Goal: Task Accomplishment & Management: Complete application form

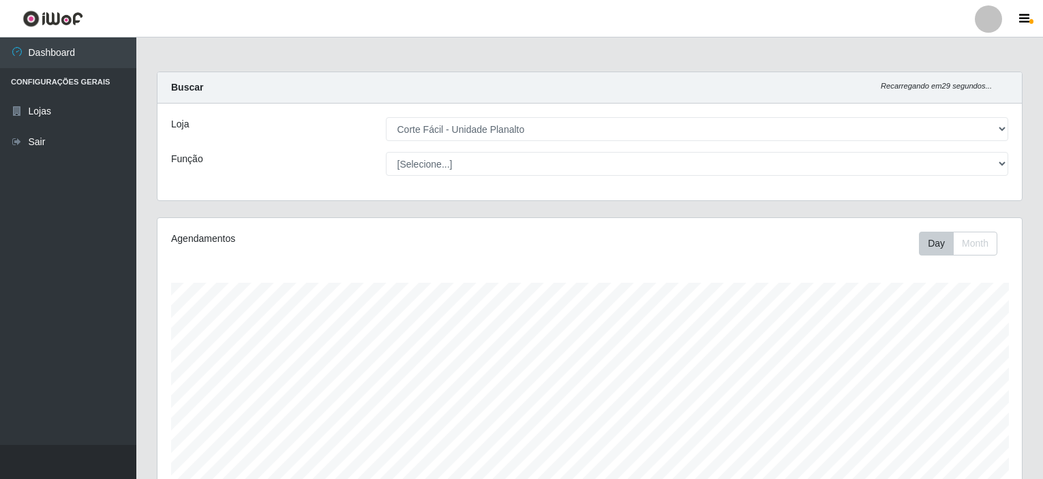
select select "202"
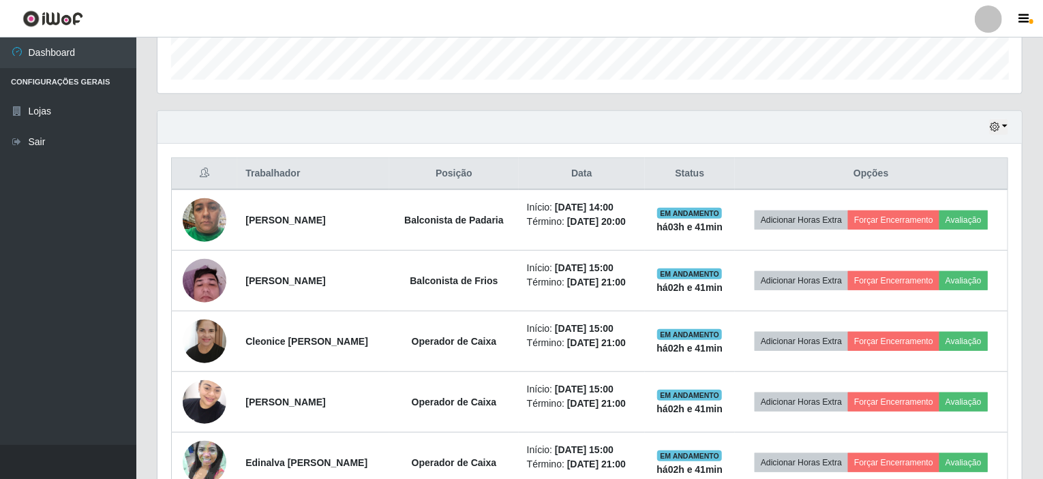
scroll to position [408, 0]
click at [1007, 127] on button "button" at bounding box center [998, 127] width 19 height 16
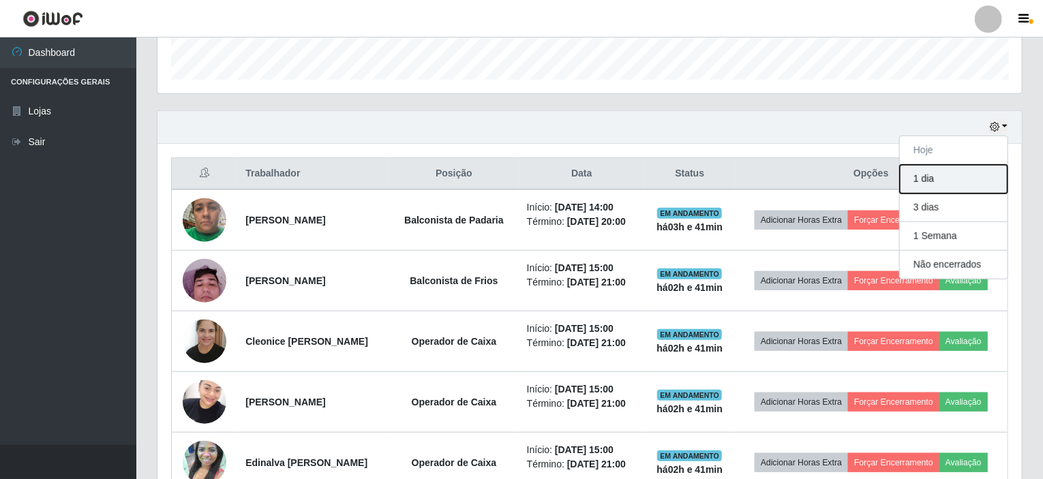
click at [931, 179] on button "1 dia" at bounding box center [954, 179] width 108 height 29
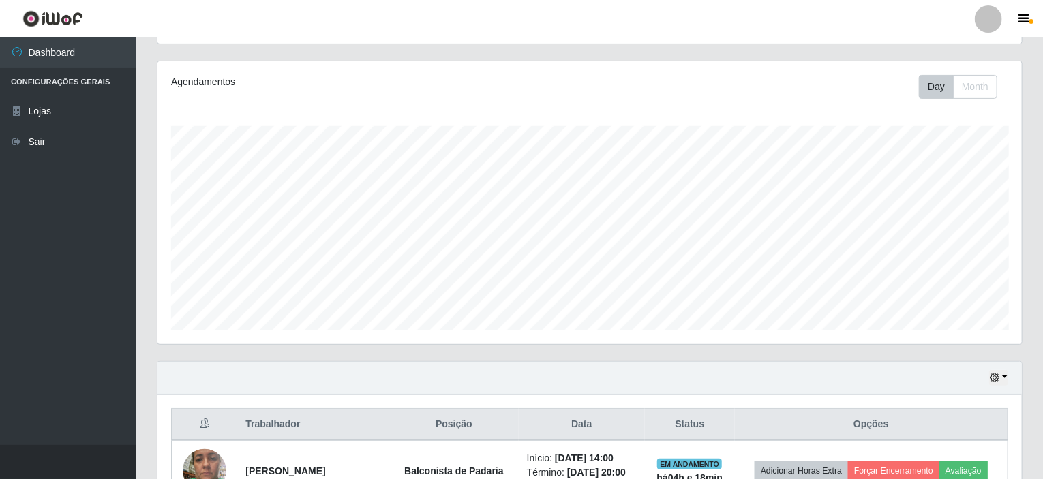
scroll to position [0, 0]
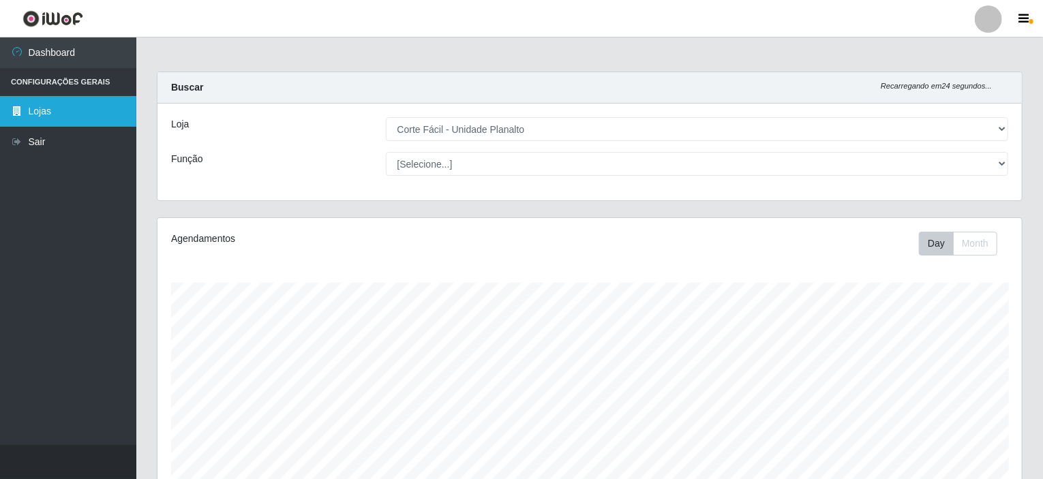
click at [31, 112] on link "Lojas" at bounding box center [68, 111] width 136 height 31
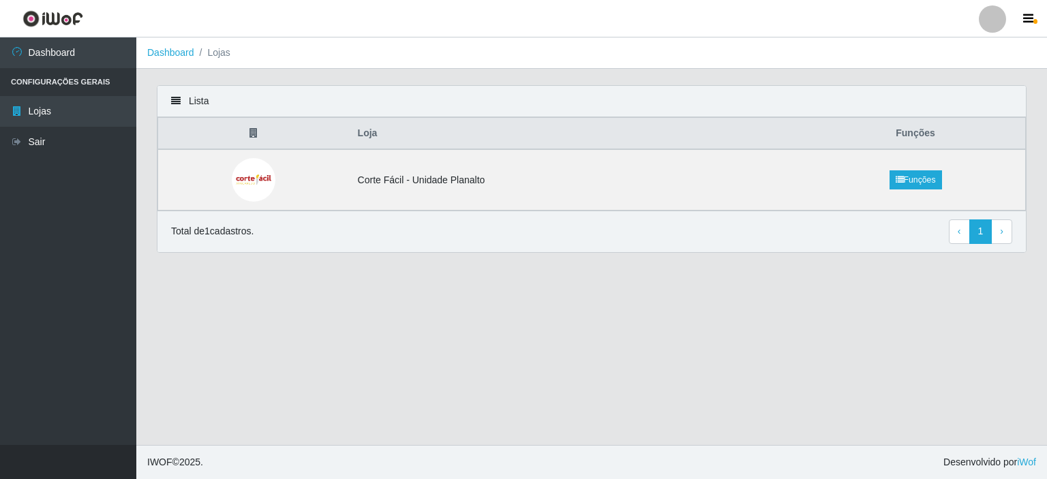
click at [994, 23] on div at bounding box center [992, 18] width 27 height 27
click at [795, 25] on header "Perfil Alterar Senha Sair" at bounding box center [523, 18] width 1047 height 37
click at [1030, 18] on icon "button" at bounding box center [1028, 19] width 10 height 12
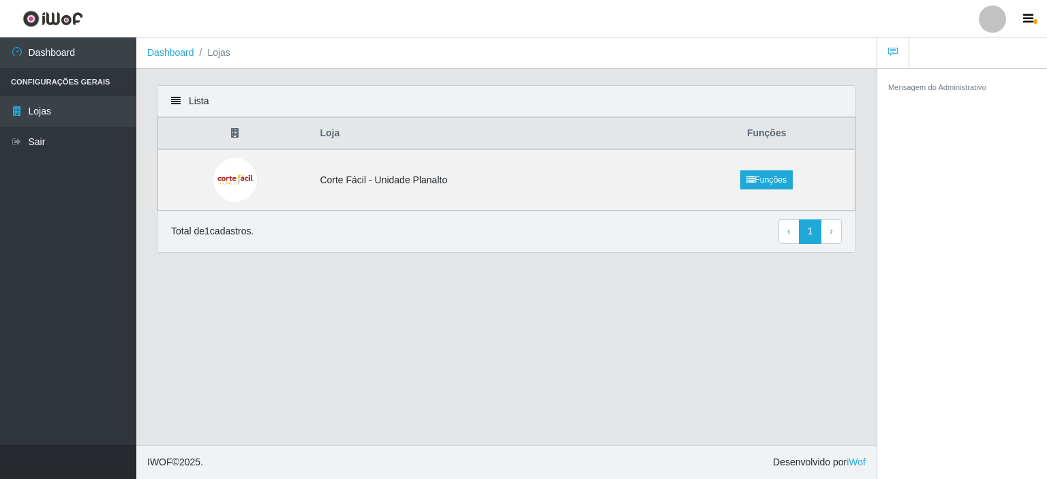
click at [815, 8] on header "Perfil Alterar Senha Sair" at bounding box center [523, 18] width 1047 height 37
click at [386, 174] on td "Corte Fácil - Unidade Planalto" at bounding box center [494, 179] width 367 height 61
click at [229, 174] on img at bounding box center [235, 180] width 44 height 44
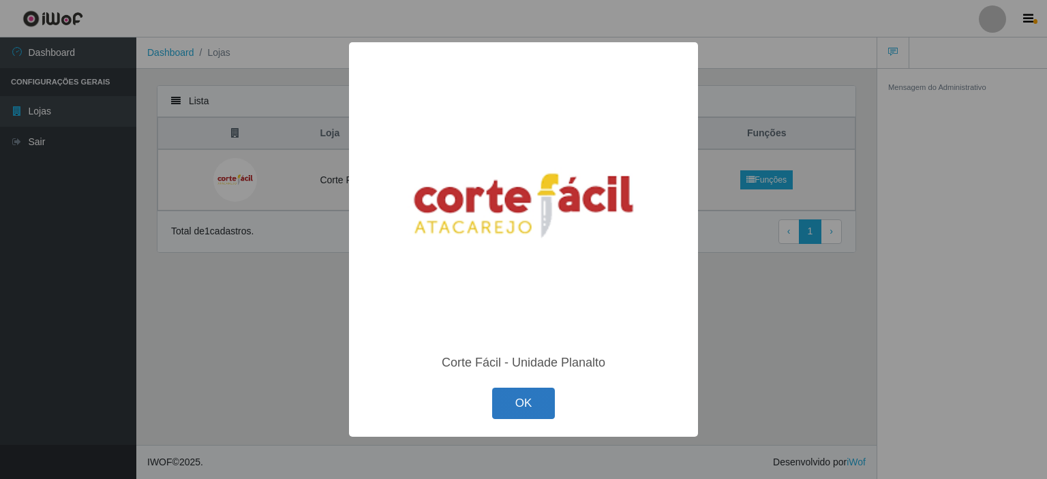
click at [510, 404] on button "OK" at bounding box center [523, 404] width 63 height 32
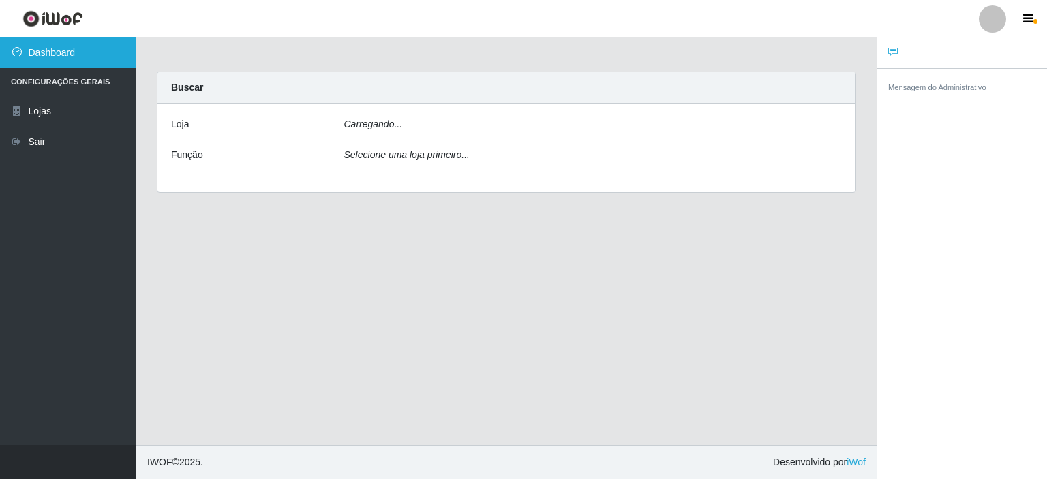
click at [38, 58] on link "Dashboard" at bounding box center [68, 52] width 136 height 31
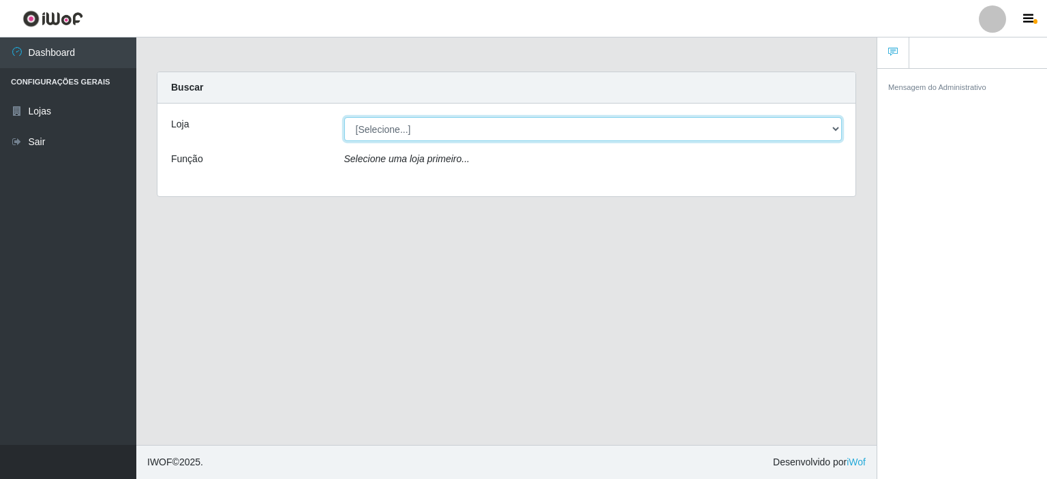
click at [410, 130] on select "[Selecione...] Corte Fácil - Unidade Planalto" at bounding box center [593, 129] width 498 height 24
select select "202"
click at [344, 117] on select "[Selecione...] Corte Fácil - Unidade Planalto" at bounding box center [593, 129] width 498 height 24
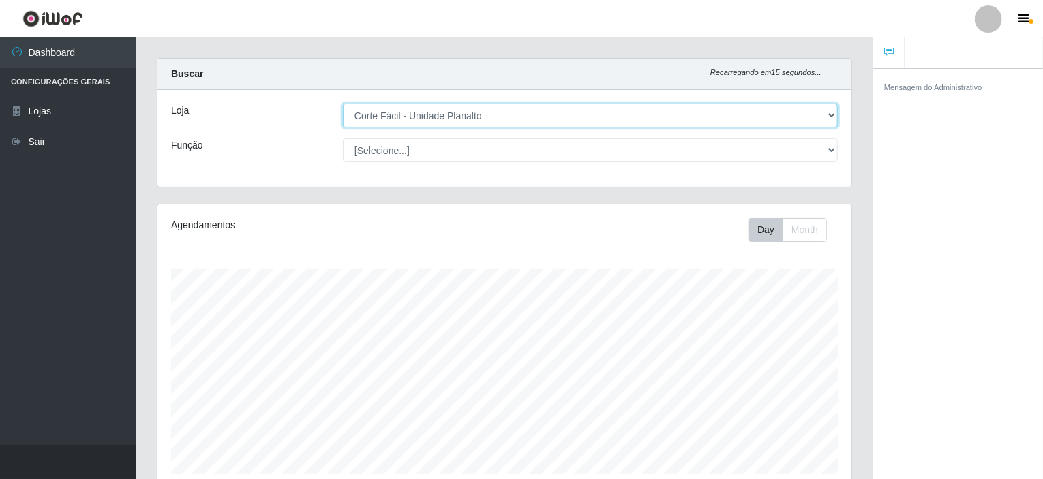
scroll to position [10, 0]
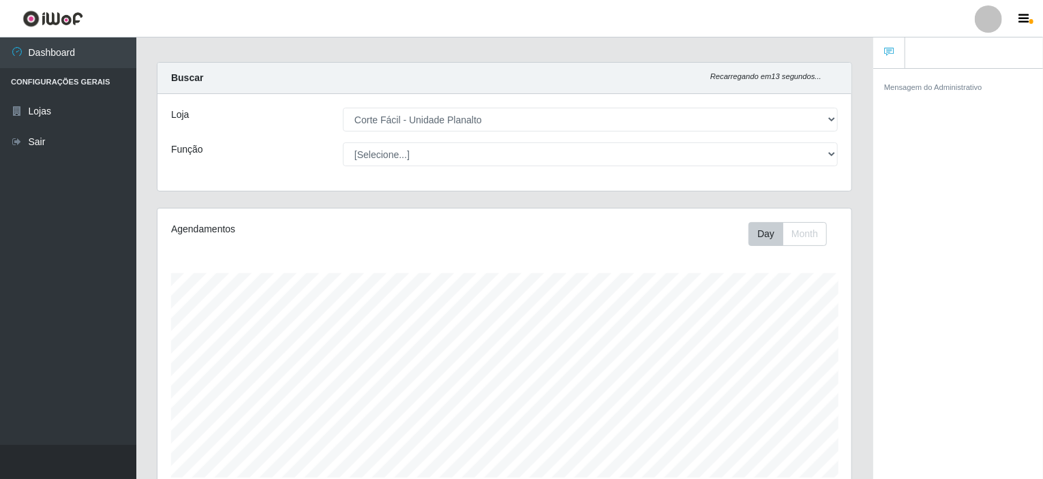
click at [44, 79] on li "Configurações Gerais" at bounding box center [68, 82] width 136 height 28
click at [1020, 14] on icon "button" at bounding box center [1024, 19] width 10 height 12
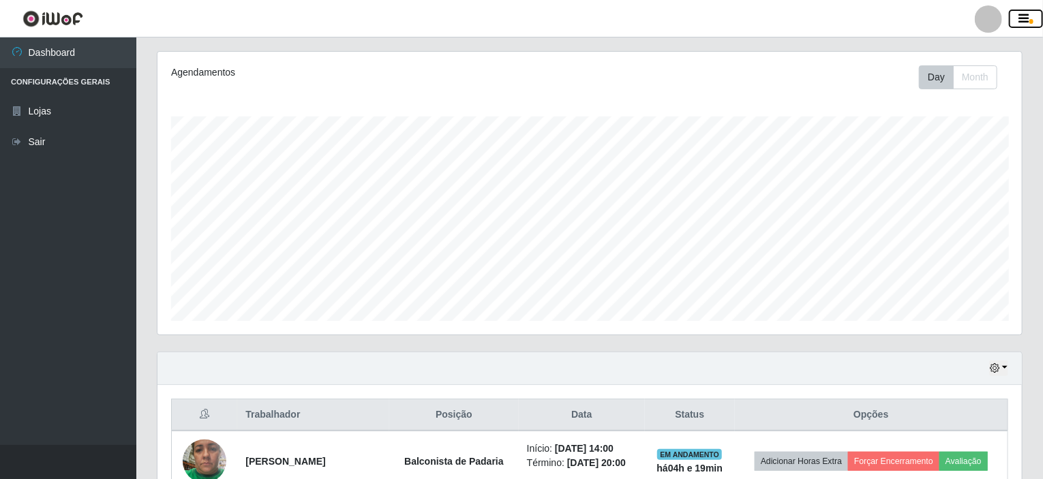
scroll to position [135, 0]
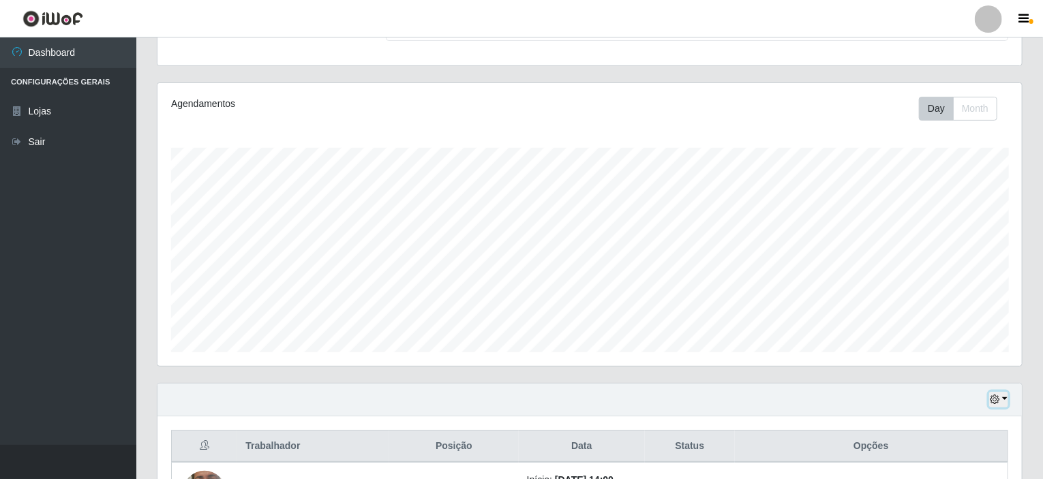
click at [994, 399] on icon "button" at bounding box center [995, 400] width 10 height 10
click at [64, 18] on img at bounding box center [52, 18] width 61 height 17
click at [27, 16] on img at bounding box center [52, 18] width 61 height 17
click at [1025, 14] on icon "button" at bounding box center [1024, 19] width 10 height 12
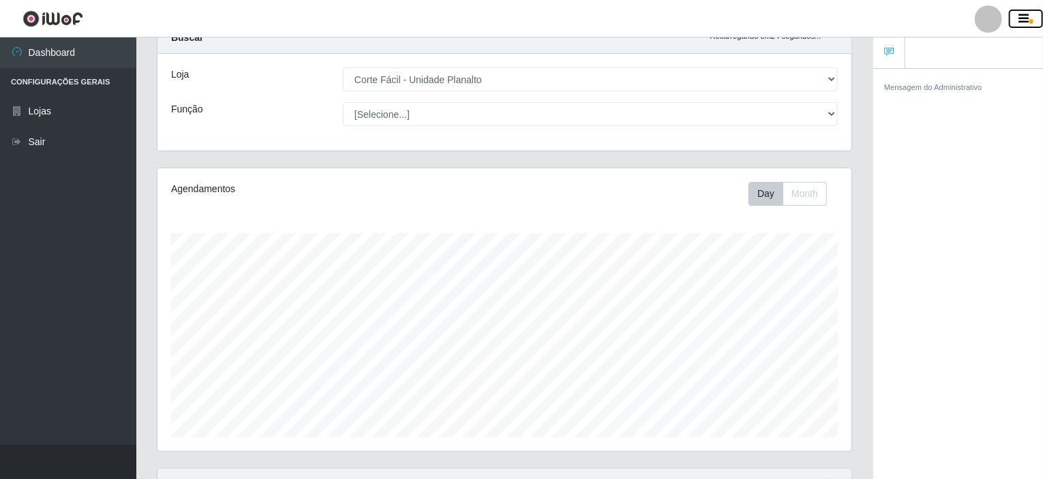
scroll to position [0, 0]
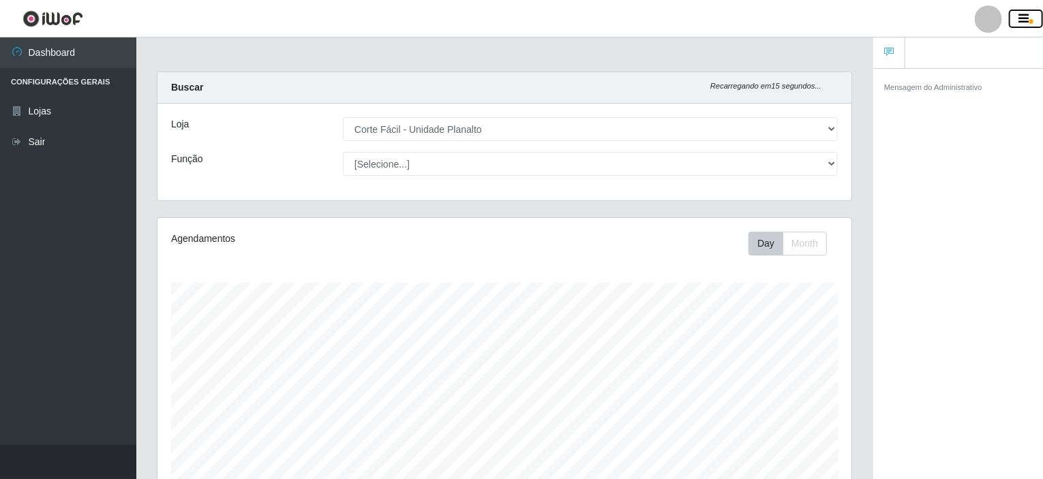
click at [1022, 18] on icon "button" at bounding box center [1024, 19] width 10 height 12
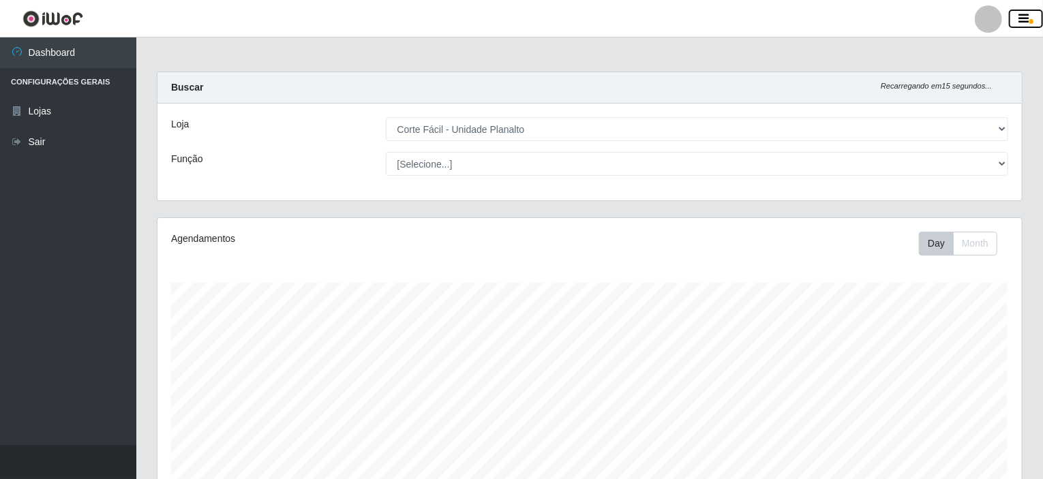
scroll to position [283, 864]
click at [77, 21] on img at bounding box center [52, 18] width 61 height 17
click at [1026, 18] on icon "button" at bounding box center [1024, 19] width 10 height 12
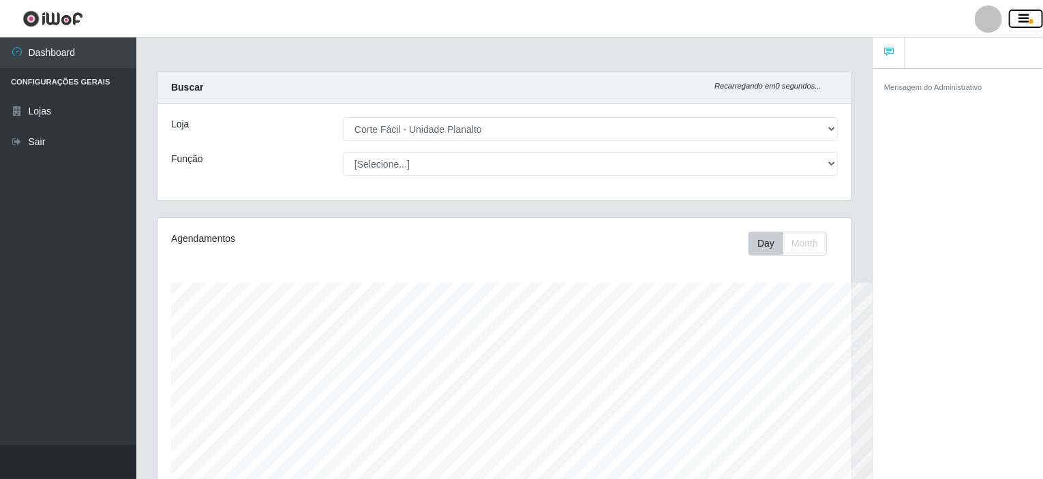
scroll to position [681318, 680906]
click at [1029, 21] on span "button" at bounding box center [1031, 21] width 4 height 5
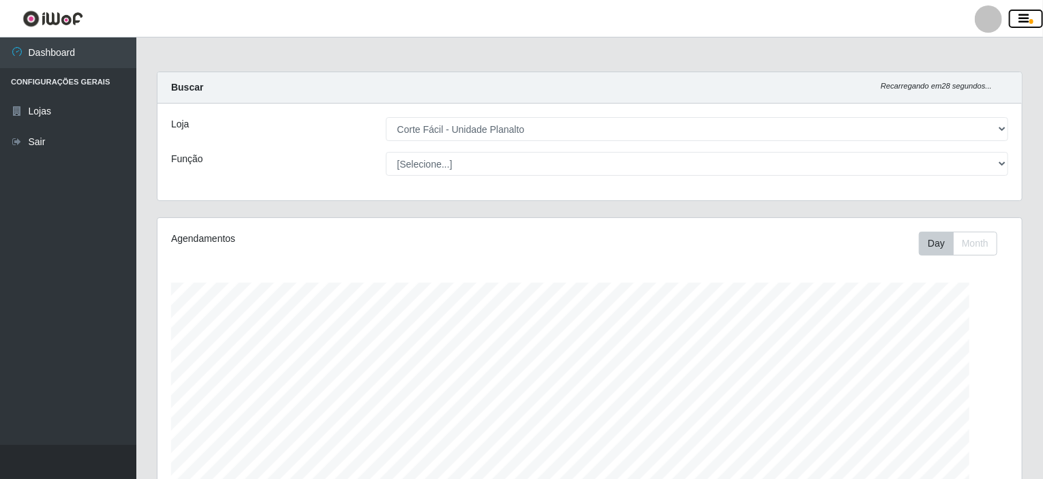
scroll to position [283, 864]
click at [991, 16] on div at bounding box center [988, 18] width 27 height 27
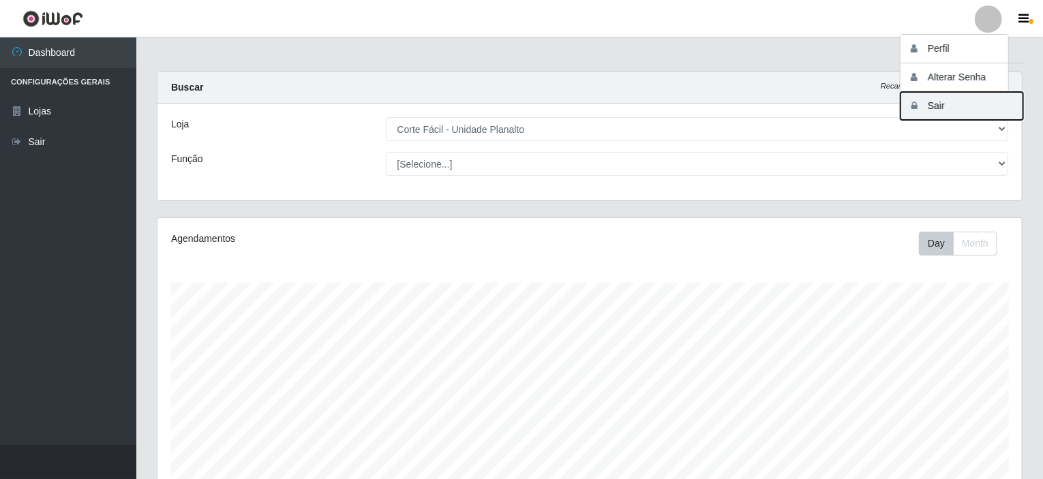
click at [932, 101] on button "Sair" at bounding box center [961, 106] width 123 height 28
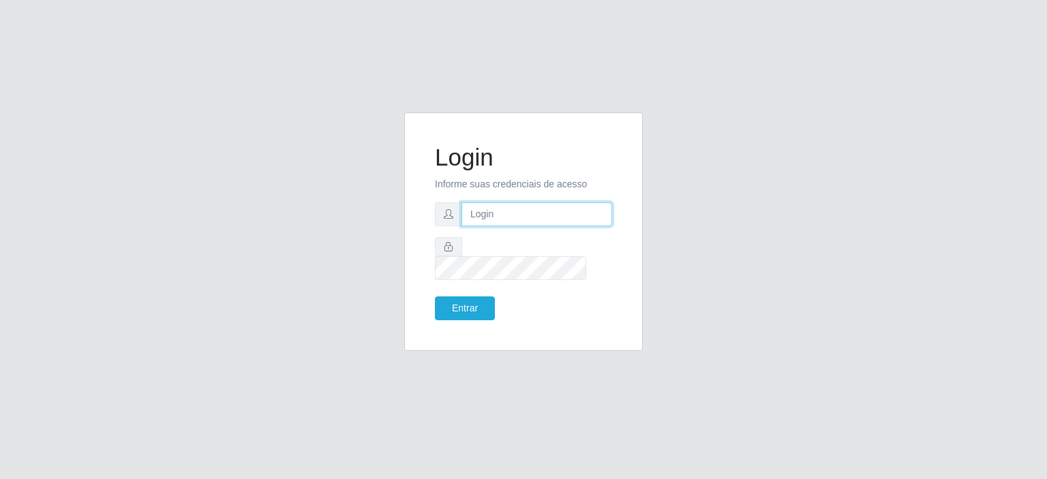
click at [487, 224] on input "text" at bounding box center [536, 214] width 151 height 24
type input "[EMAIL_ADDRESS][DOMAIN_NAME]"
click at [435, 296] on button "Entrar" at bounding box center [465, 308] width 60 height 24
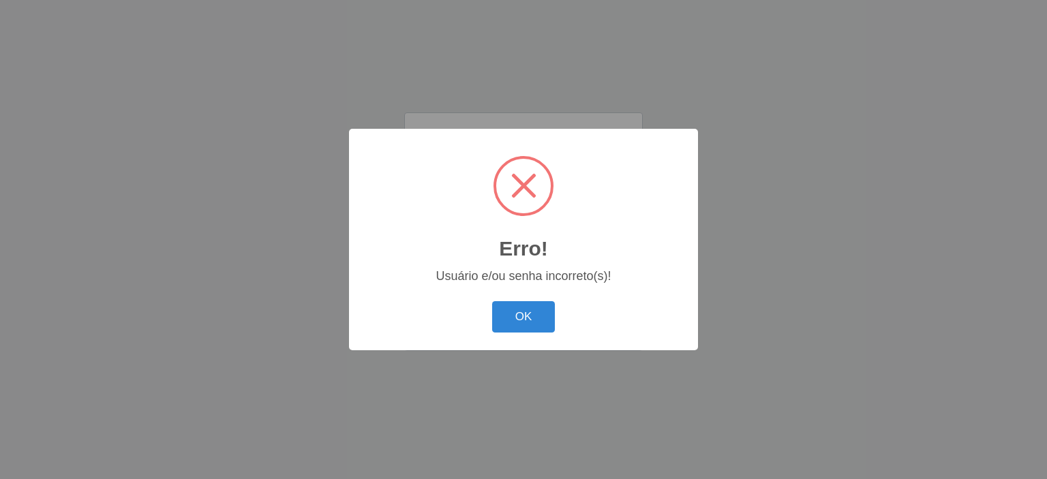
click at [492, 301] on button "OK" at bounding box center [523, 317] width 63 height 32
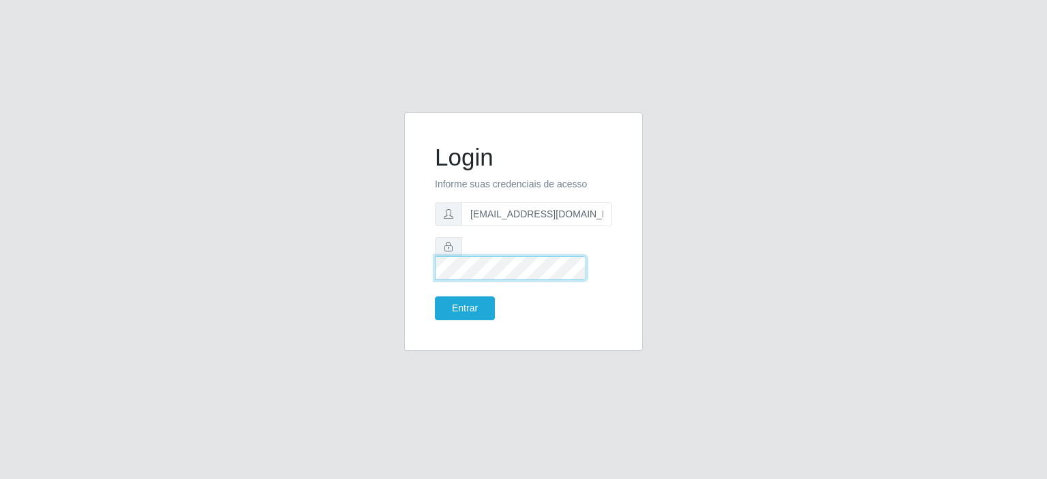
click at [435, 296] on button "Entrar" at bounding box center [465, 308] width 60 height 24
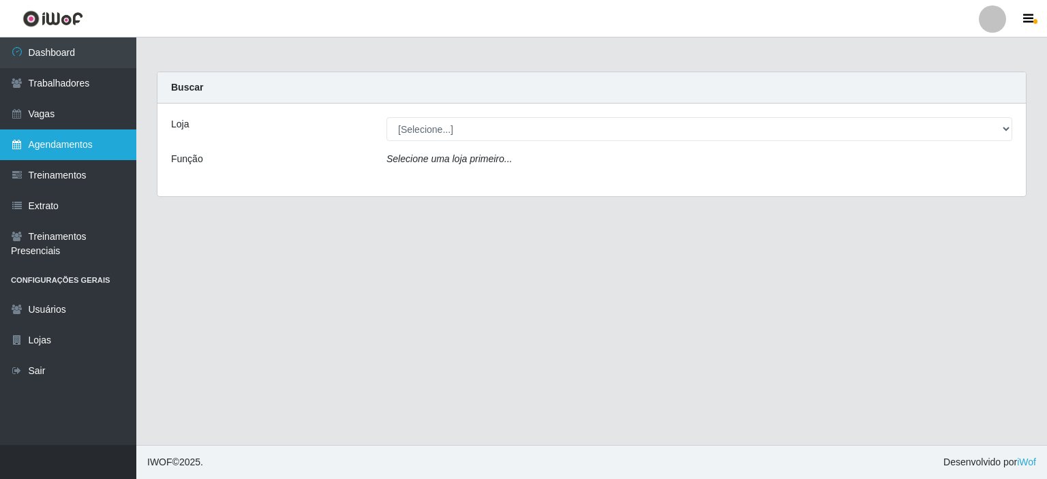
click at [56, 143] on link "Agendamentos" at bounding box center [68, 145] width 136 height 31
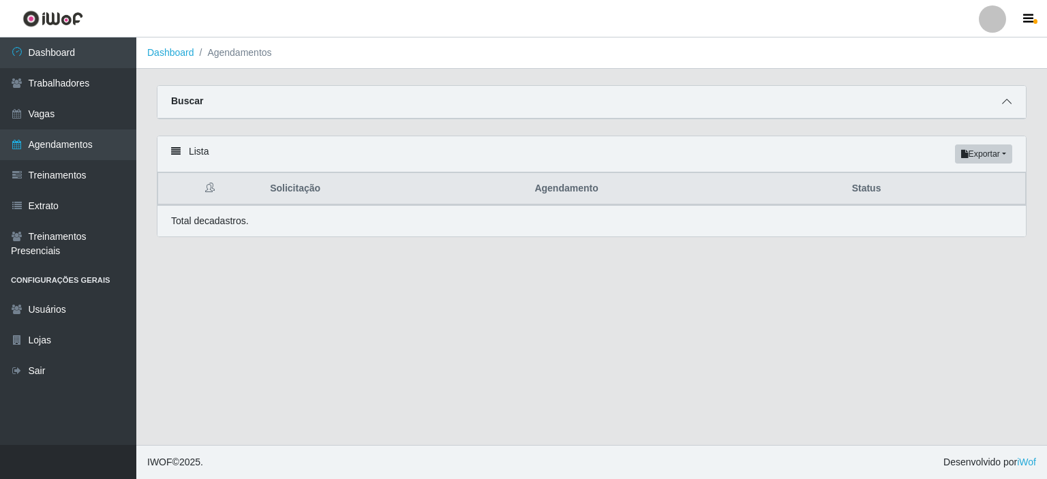
click at [1003, 103] on icon at bounding box center [1007, 102] width 10 height 10
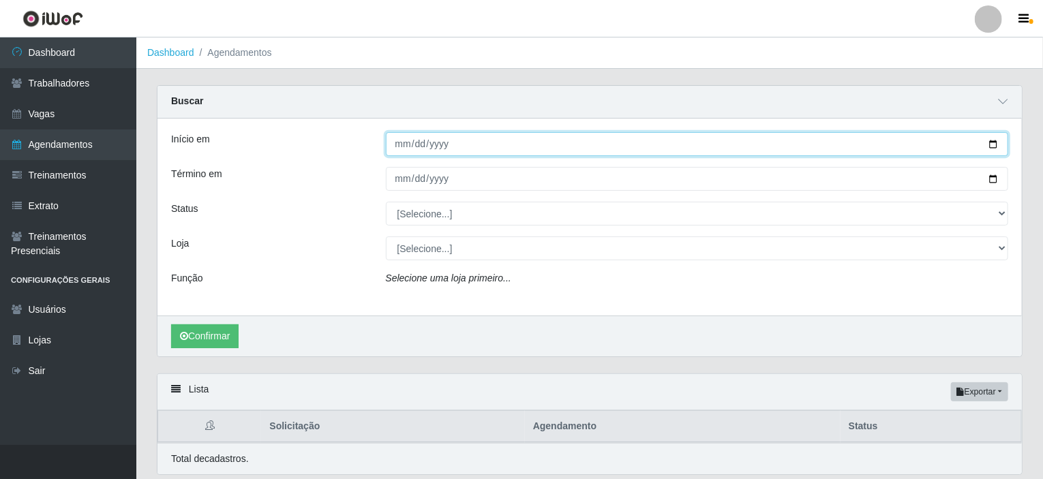
click at [993, 142] on input "Início em" at bounding box center [697, 144] width 623 height 24
click at [997, 144] on input "[DATE]" at bounding box center [697, 144] width 623 height 24
type input "[DATE]"
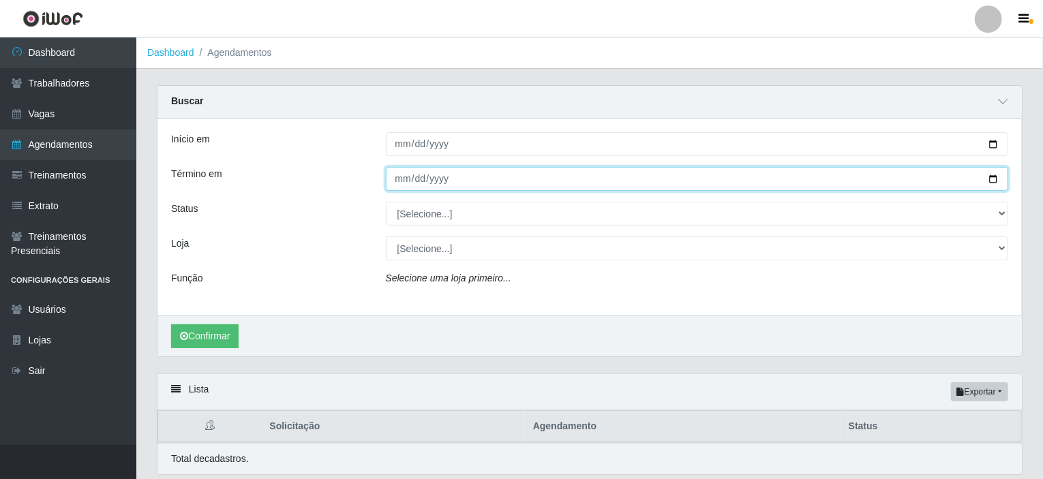
click at [992, 175] on input "Término em" at bounding box center [697, 179] width 623 height 24
type input "[DATE]"
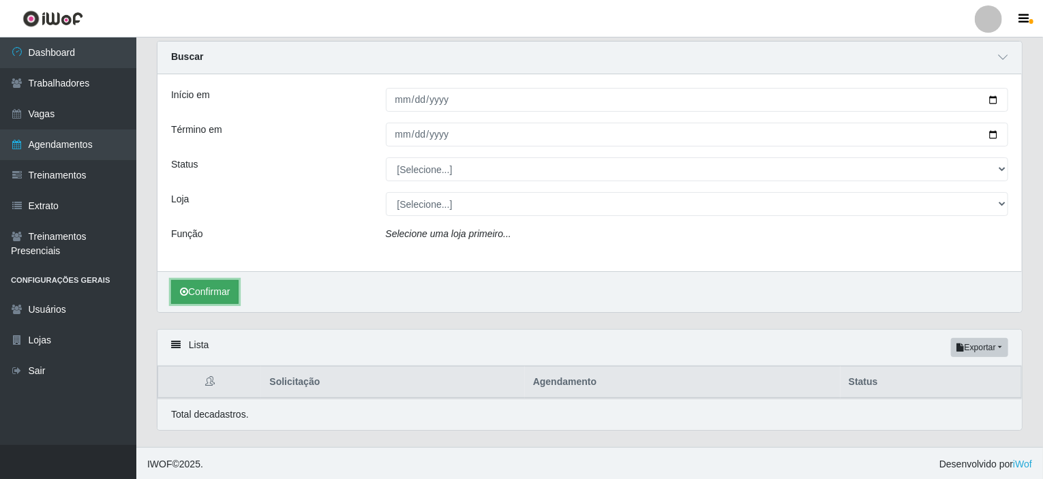
click at [219, 289] on button "Confirmar" at bounding box center [204, 292] width 67 height 24
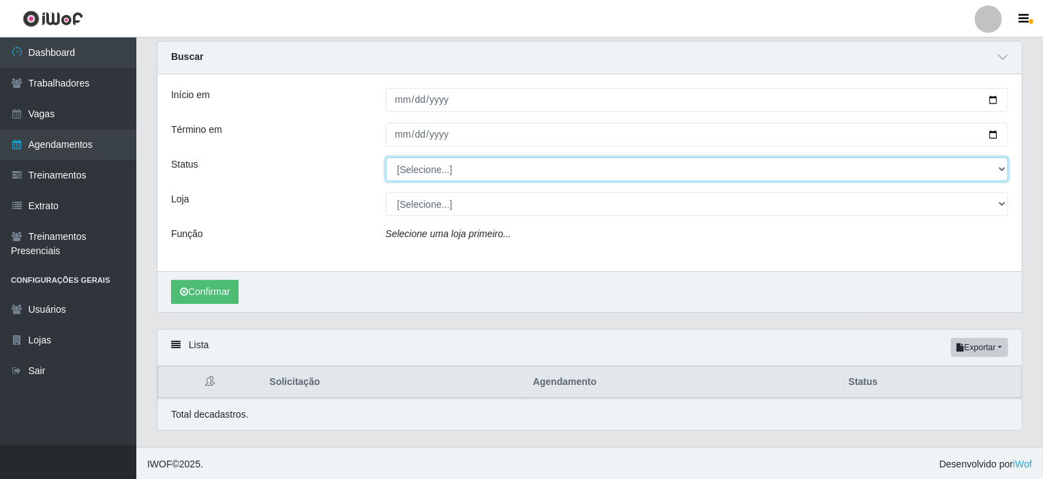
click at [427, 170] on select "[Selecione...] AGENDADO AGUARDANDO LIBERAR EM ANDAMENTO EM REVISÃO FINALIZADO C…" at bounding box center [697, 169] width 623 height 24
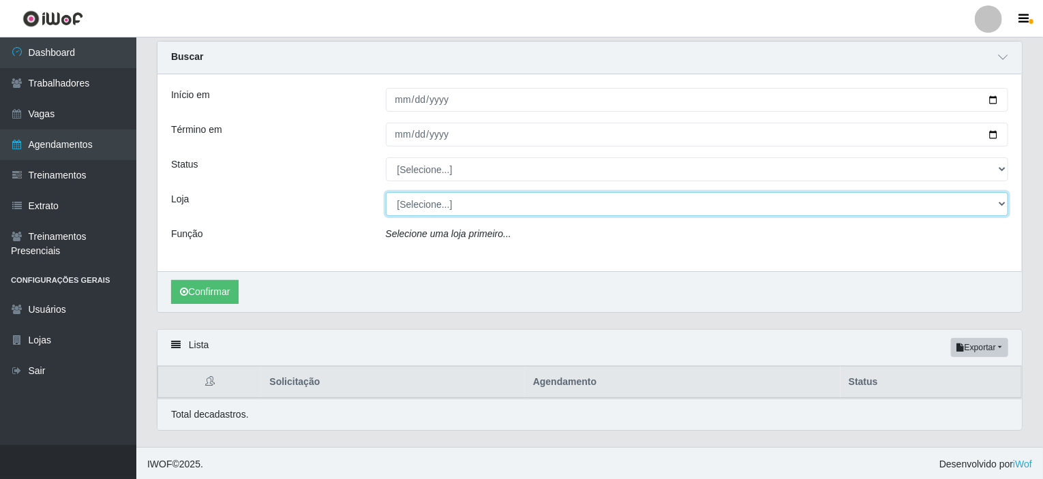
click at [409, 200] on select "[Selecione...] Corte Fácil - Unidade Planalto" at bounding box center [697, 204] width 623 height 24
select select "202"
click at [386, 192] on select "[Selecione...] Corte Fácil - Unidade Planalto" at bounding box center [697, 204] width 623 height 24
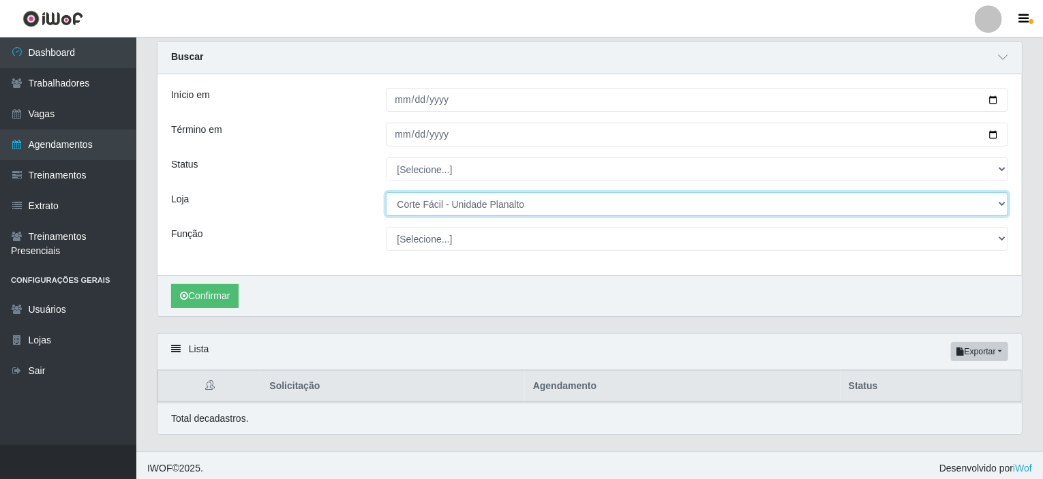
scroll to position [49, 0]
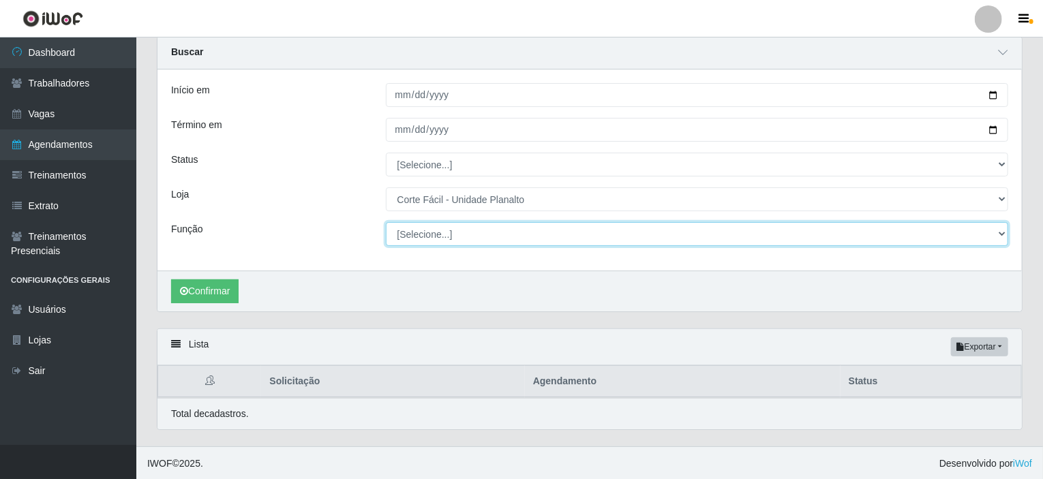
click at [411, 234] on select "[Selecione...] ASG ASG + ASG ++ Auxiliar de Estacionamento Auxiliar de Estacion…" at bounding box center [697, 234] width 623 height 24
select select "22"
click at [386, 222] on select "[Selecione...] ASG ASG + ASG ++ Auxiliar de Estacionamento Auxiliar de Estacion…" at bounding box center [697, 234] width 623 height 24
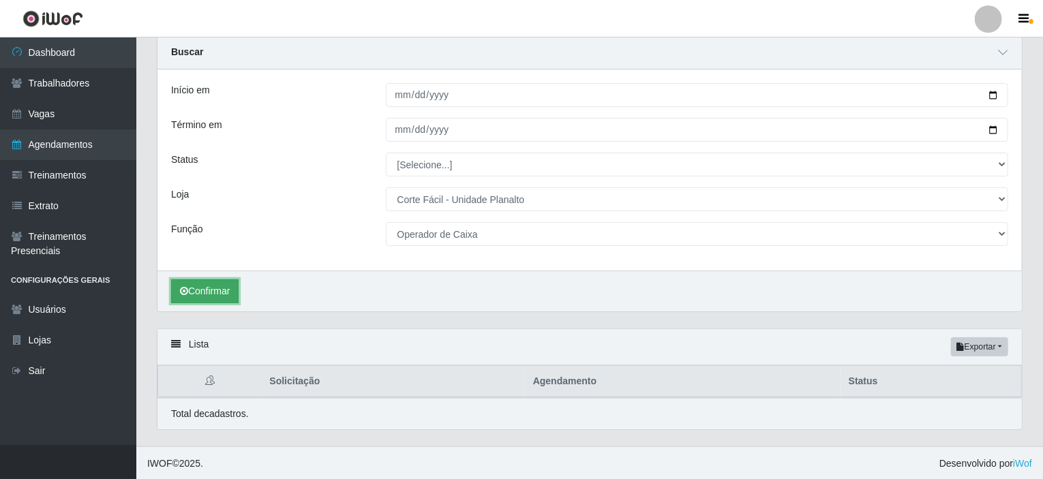
click at [226, 301] on button "Confirmar" at bounding box center [204, 291] width 67 height 24
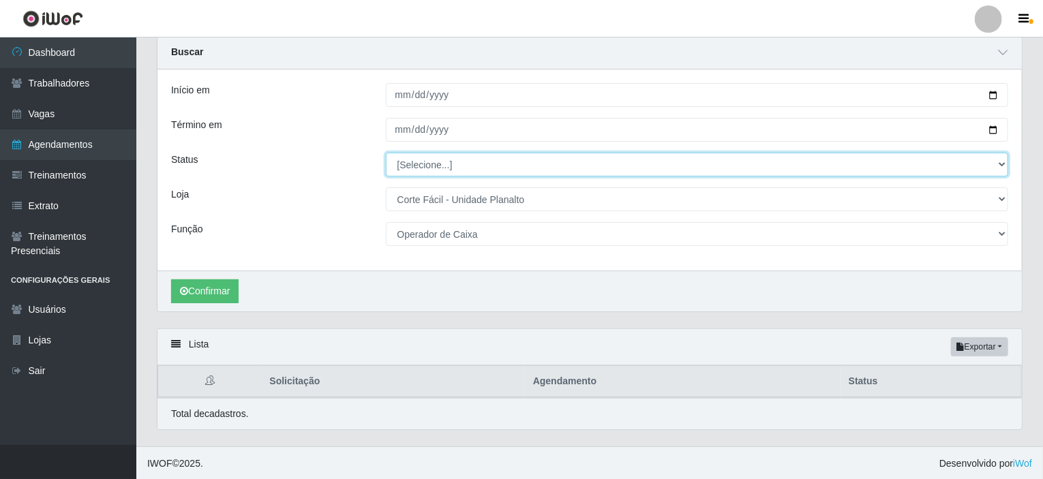
click at [433, 164] on select "[Selecione...] AGENDADO AGUARDANDO LIBERAR EM ANDAMENTO EM REVISÃO FINALIZADO C…" at bounding box center [697, 165] width 623 height 24
click at [386, 153] on select "[Selecione...] AGENDADO AGUARDANDO LIBERAR EM ANDAMENTO EM REVISÃO FINALIZADO C…" at bounding box center [697, 165] width 623 height 24
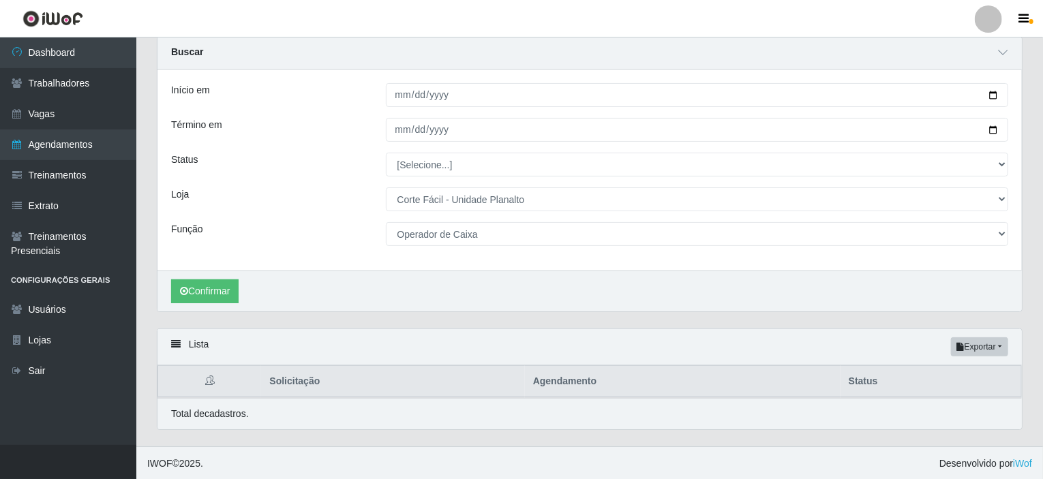
click at [213, 275] on div "Confirmar" at bounding box center [589, 291] width 864 height 41
click at [211, 294] on button "Confirmar" at bounding box center [204, 291] width 67 height 24
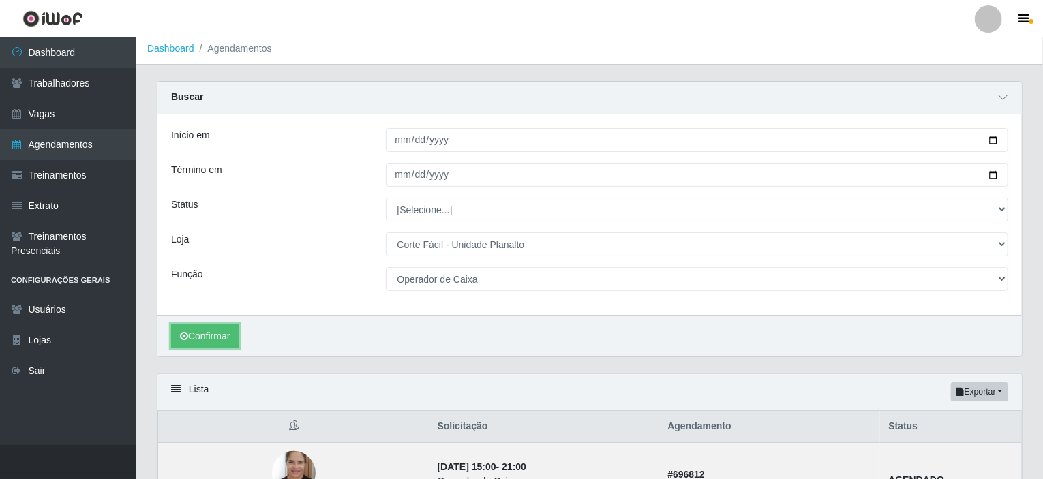
scroll to position [134, 0]
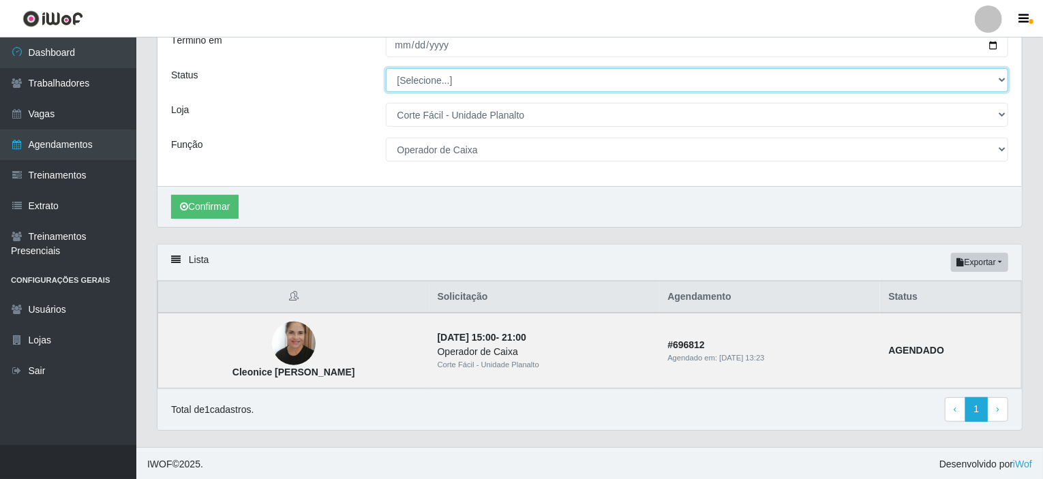
click at [429, 81] on select "[Selecione...] AGENDADO AGUARDANDO LIBERAR EM ANDAMENTO EM REVISÃO FINALIZADO C…" at bounding box center [697, 80] width 623 height 24
click at [386, 68] on select "[Selecione...] AGENDADO AGUARDANDO LIBERAR EM ANDAMENTO EM REVISÃO FINALIZADO C…" at bounding box center [697, 80] width 623 height 24
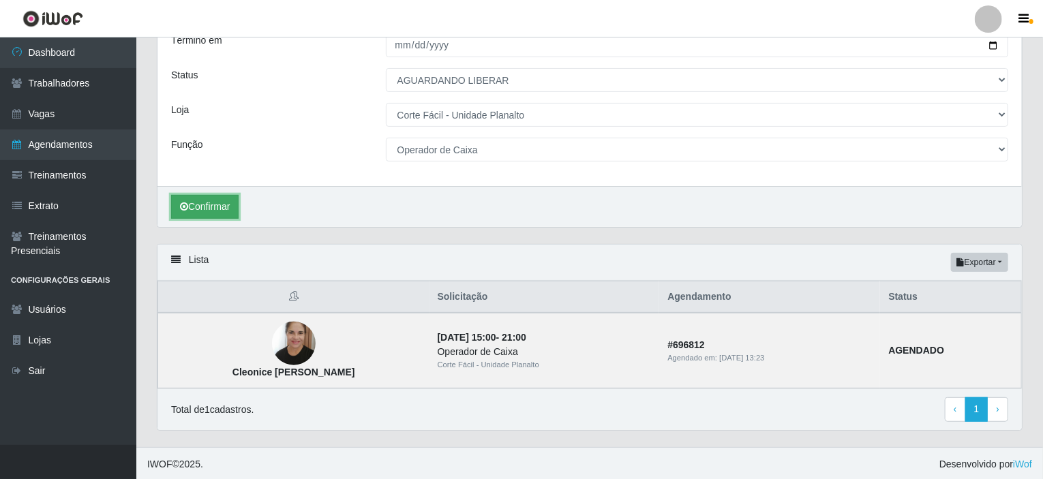
click at [217, 207] on button "Confirmar" at bounding box center [204, 207] width 67 height 24
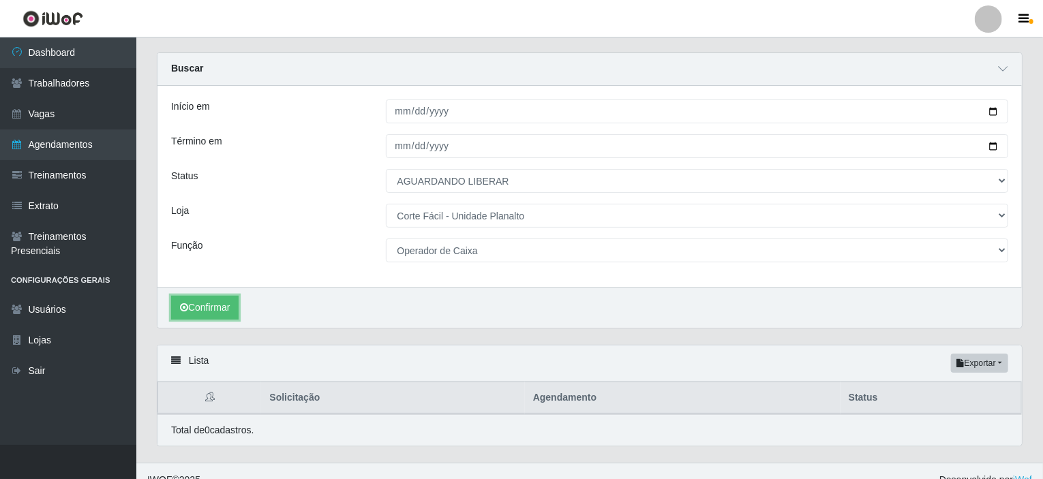
scroll to position [49, 0]
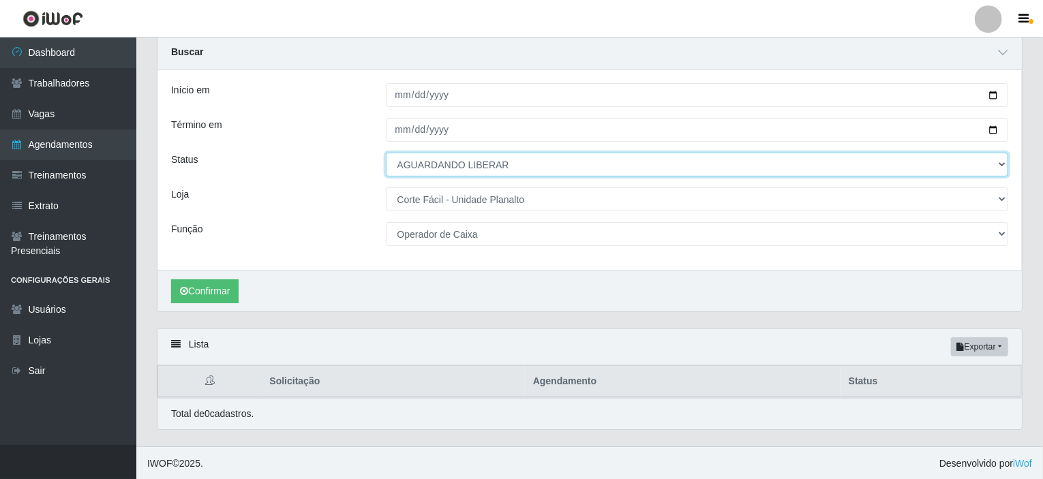
click at [438, 169] on select "[Selecione...] AGENDADO AGUARDANDO LIBERAR EM ANDAMENTO EM REVISÃO FINALIZADO C…" at bounding box center [697, 165] width 623 height 24
click at [386, 153] on select "[Selecione...] AGENDADO AGUARDANDO LIBERAR EM ANDAMENTO EM REVISÃO FINALIZADO C…" at bounding box center [697, 165] width 623 height 24
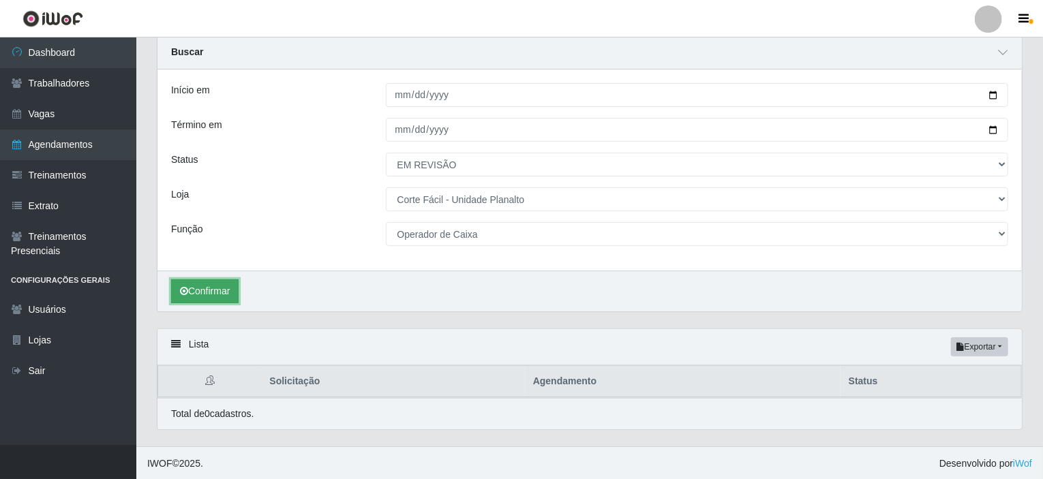
click at [222, 288] on button "Confirmar" at bounding box center [204, 291] width 67 height 24
click at [220, 288] on button "Confirmar" at bounding box center [204, 291] width 67 height 24
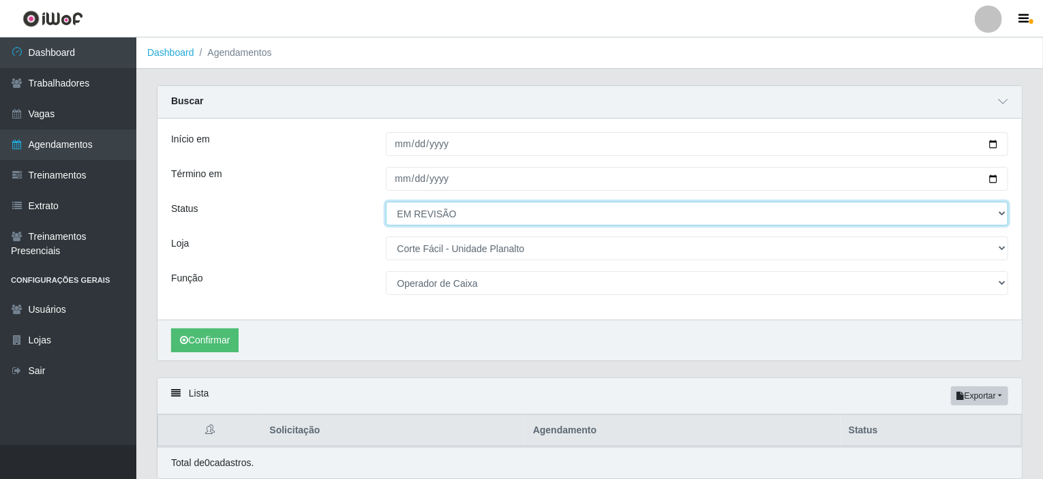
click at [416, 217] on select "[Selecione...] AGENDADO AGUARDANDO LIBERAR EM ANDAMENTO EM REVISÃO FINALIZADO C…" at bounding box center [697, 214] width 623 height 24
select select "CANCELADO"
click at [386, 202] on select "[Selecione...] AGENDADO AGUARDANDO LIBERAR EM ANDAMENTO EM REVISÃO FINALIZADO C…" at bounding box center [697, 214] width 623 height 24
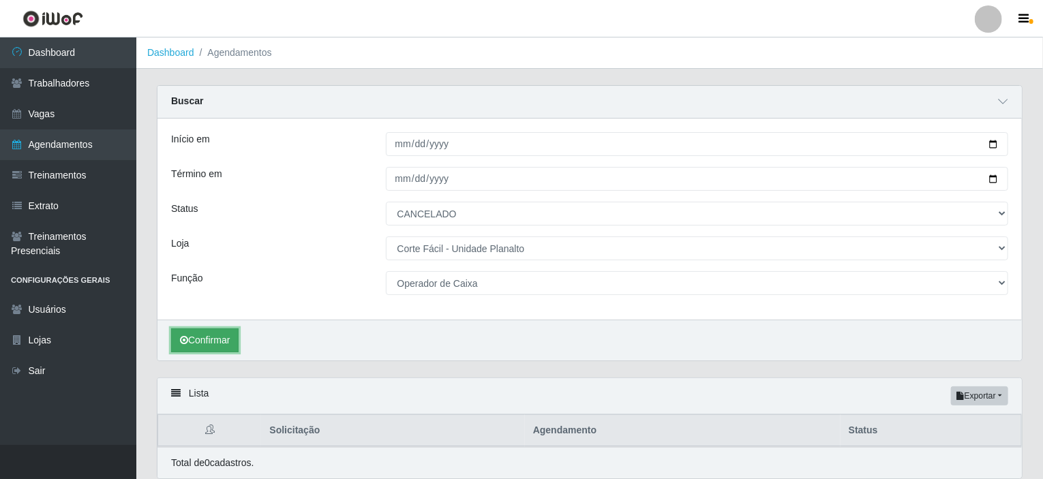
click at [218, 331] on button "Confirmar" at bounding box center [204, 341] width 67 height 24
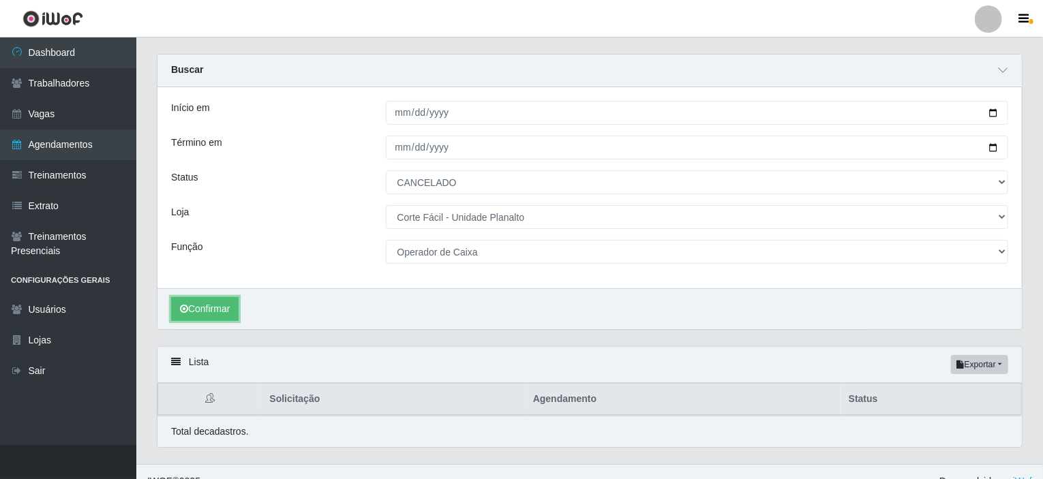
scroll to position [49, 0]
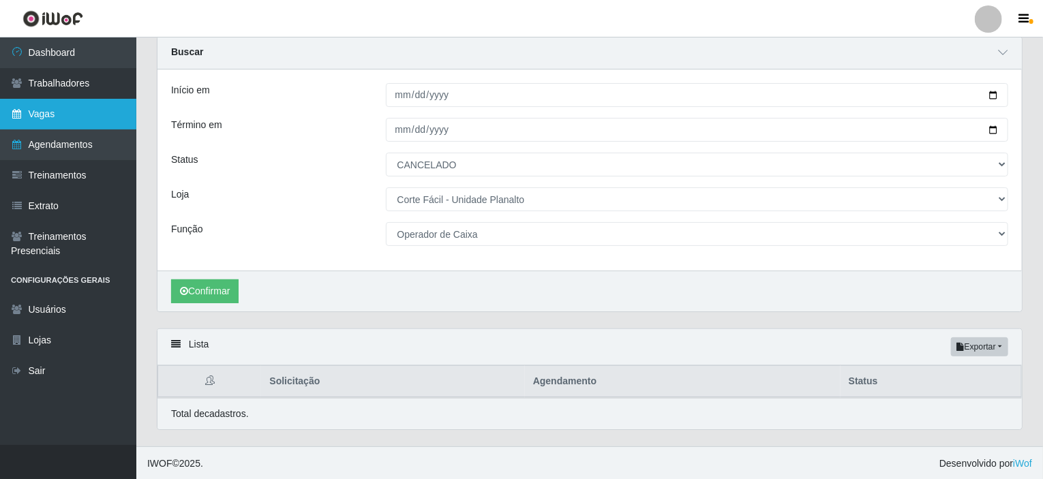
click at [42, 116] on link "Vagas" at bounding box center [68, 114] width 136 height 31
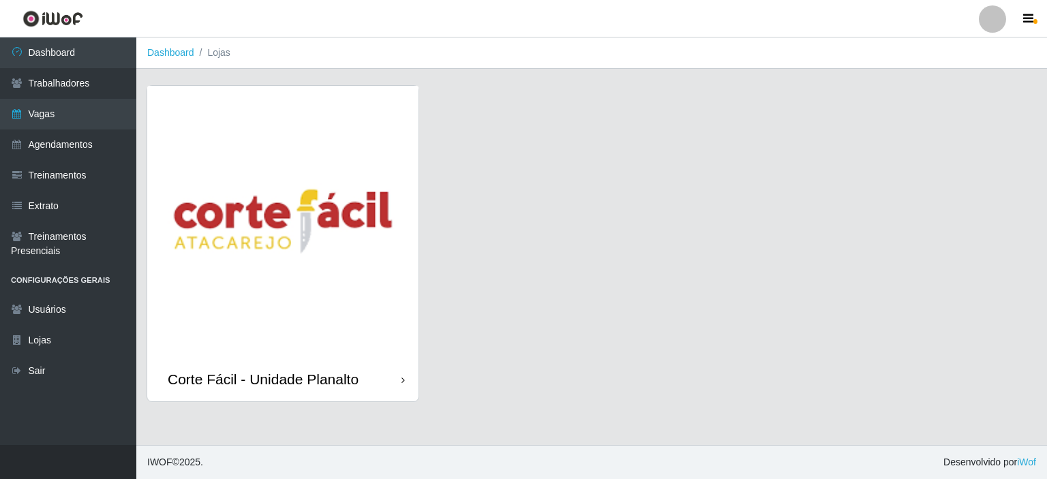
click at [278, 210] on img at bounding box center [282, 221] width 271 height 271
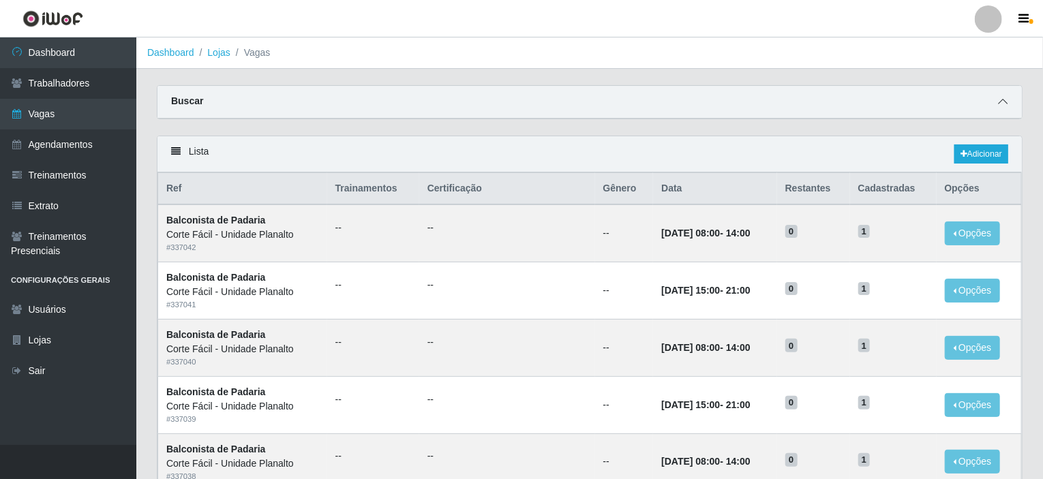
click at [1001, 103] on icon at bounding box center [1003, 102] width 10 height 10
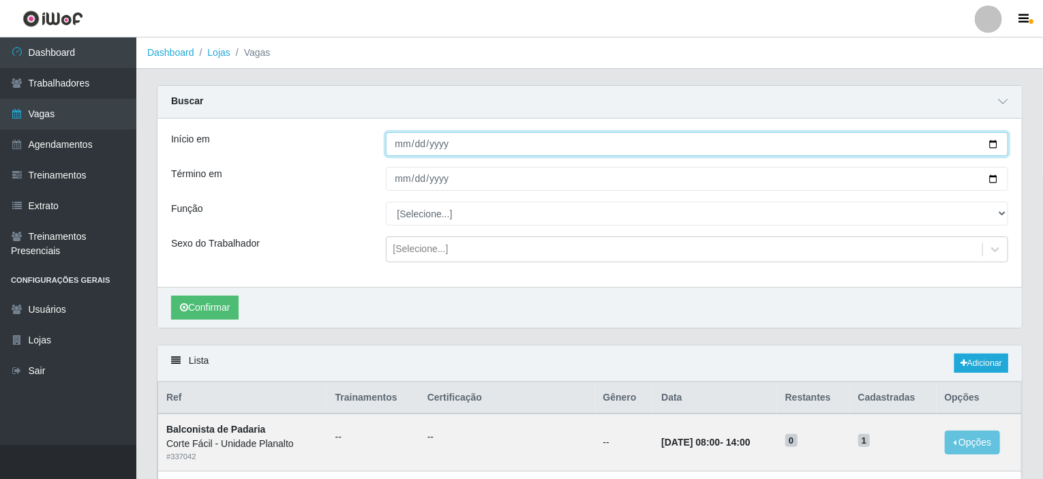
click at [992, 140] on input "Início em" at bounding box center [697, 144] width 623 height 24
type input "[DATE]"
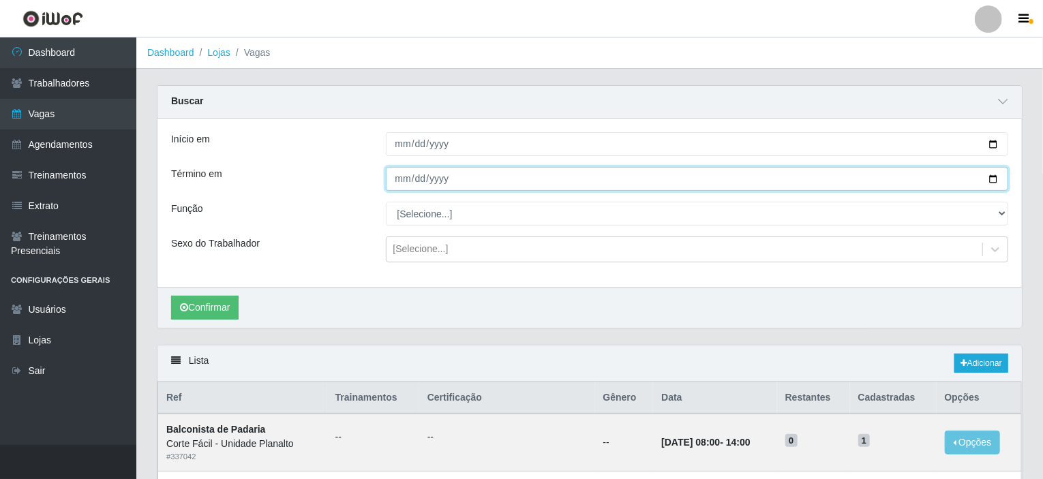
click at [994, 181] on input "Término em" at bounding box center [697, 179] width 623 height 24
type input "[DATE]"
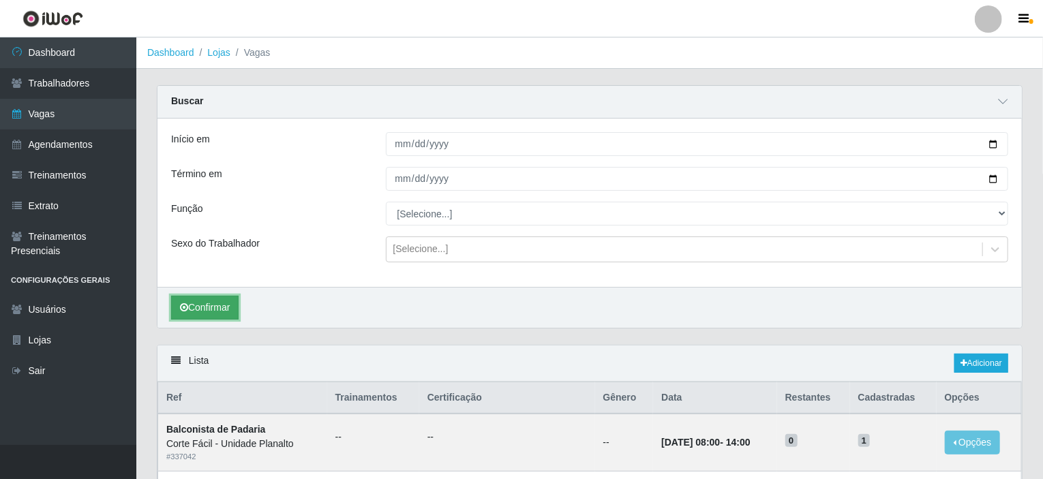
click at [205, 308] on button "Confirmar" at bounding box center [204, 308] width 67 height 24
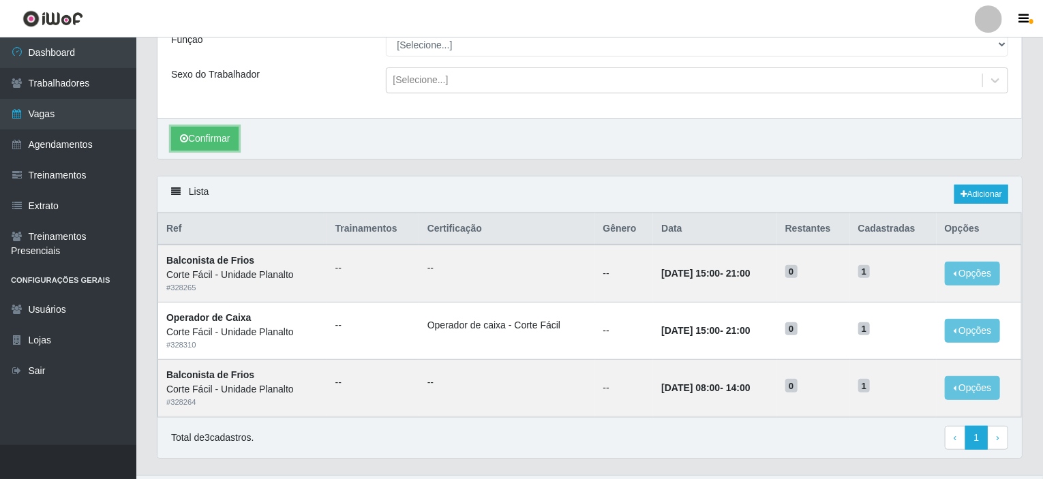
scroll to position [196, 0]
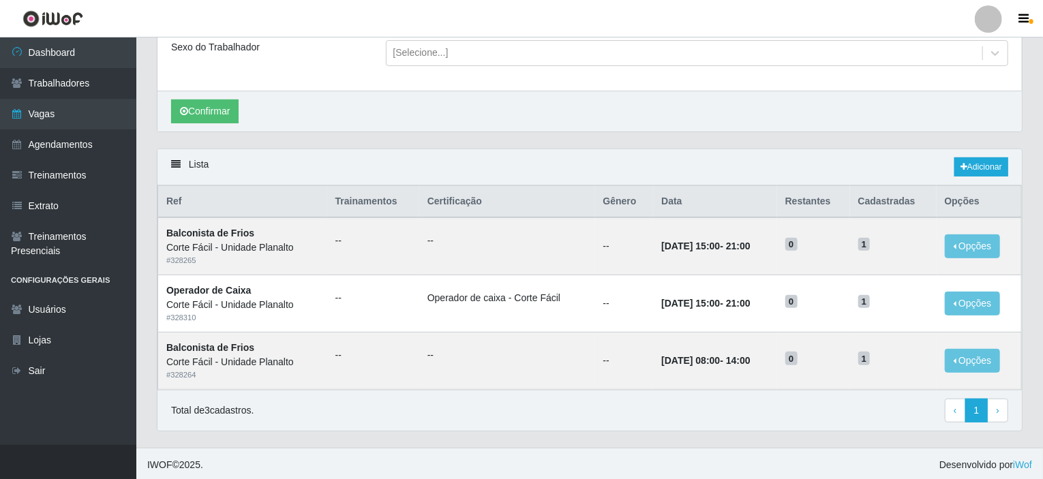
click at [848, 109] on div "Confirmar" at bounding box center [589, 111] width 864 height 41
click at [1024, 17] on icon "button" at bounding box center [1024, 19] width 10 height 12
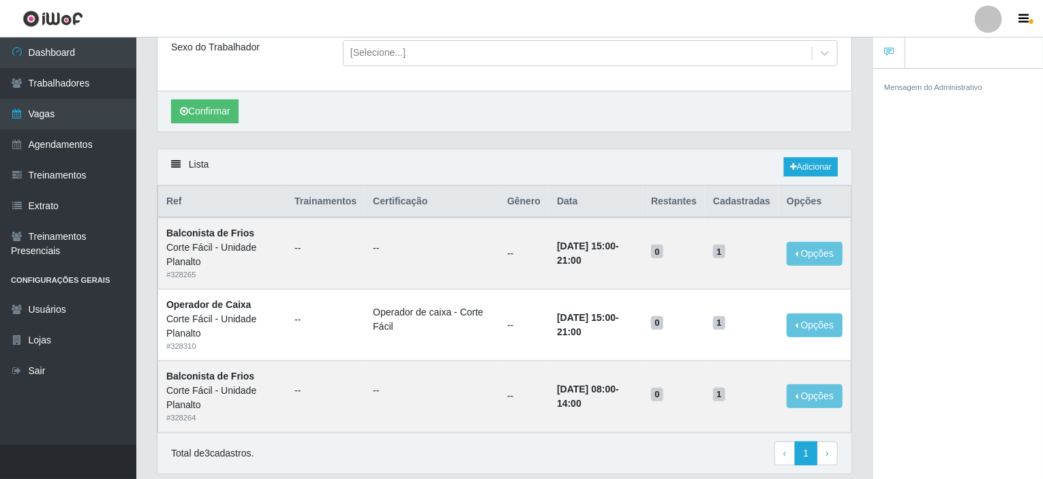
click at [995, 25] on div at bounding box center [988, 18] width 27 height 27
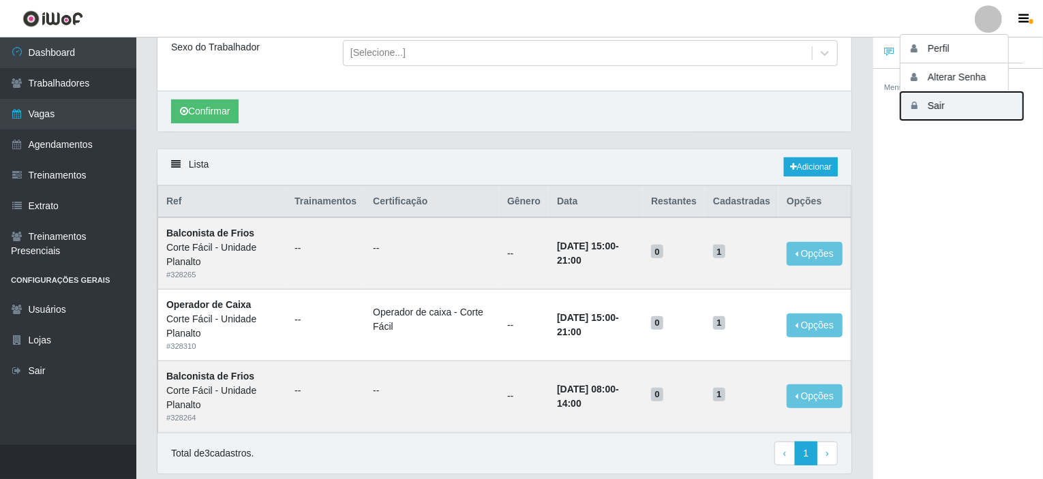
click at [932, 106] on button "Sair" at bounding box center [961, 106] width 123 height 28
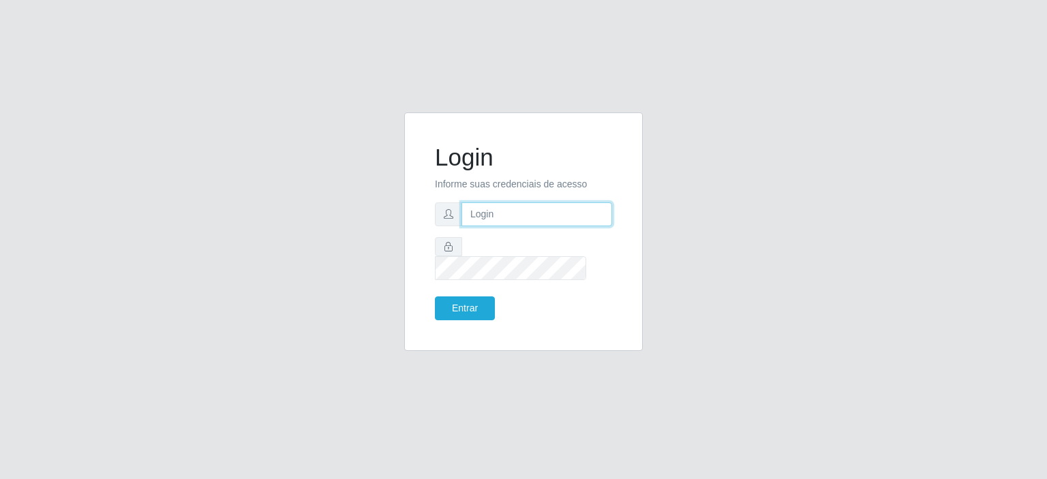
click at [521, 225] on input "text" at bounding box center [536, 214] width 151 height 24
type input "[EMAIL_ADDRESS][DOMAIN_NAME]"
click at [435, 296] on button "Entrar" at bounding box center [465, 308] width 60 height 24
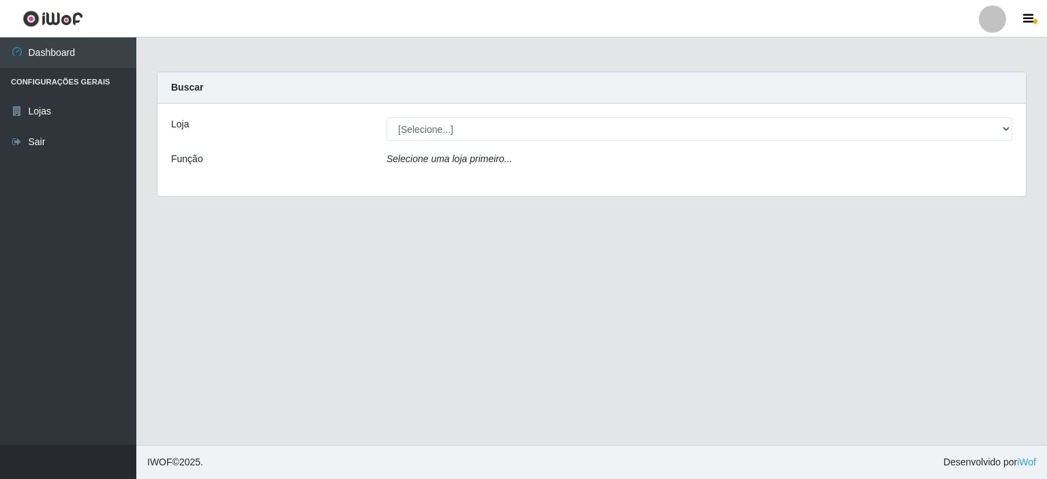
click at [998, 18] on div at bounding box center [992, 18] width 27 height 27
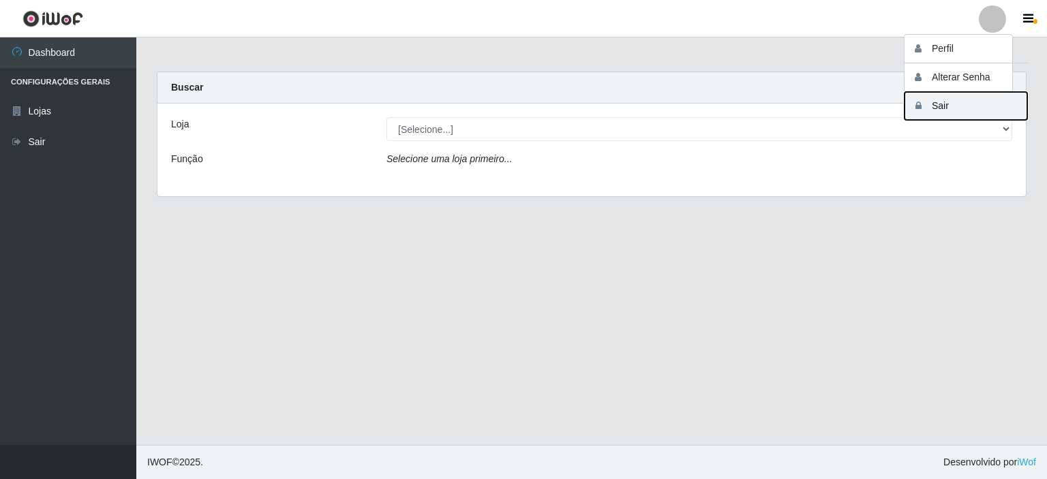
click at [937, 104] on button "Sair" at bounding box center [965, 106] width 123 height 28
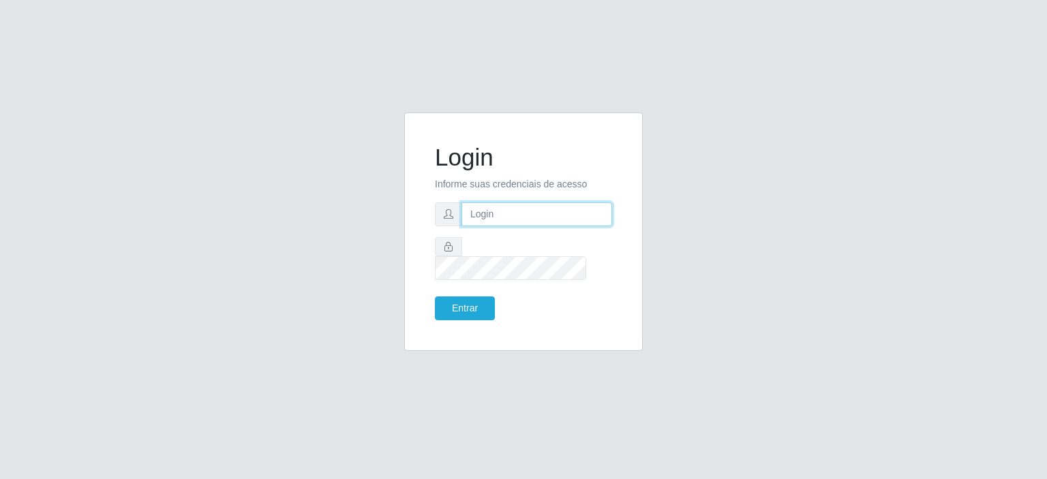
click at [474, 222] on input "text" at bounding box center [536, 214] width 151 height 24
type input "[EMAIL_ADDRESS][DOMAIN_NAME]"
click at [435, 296] on button "Entrar" at bounding box center [465, 308] width 60 height 24
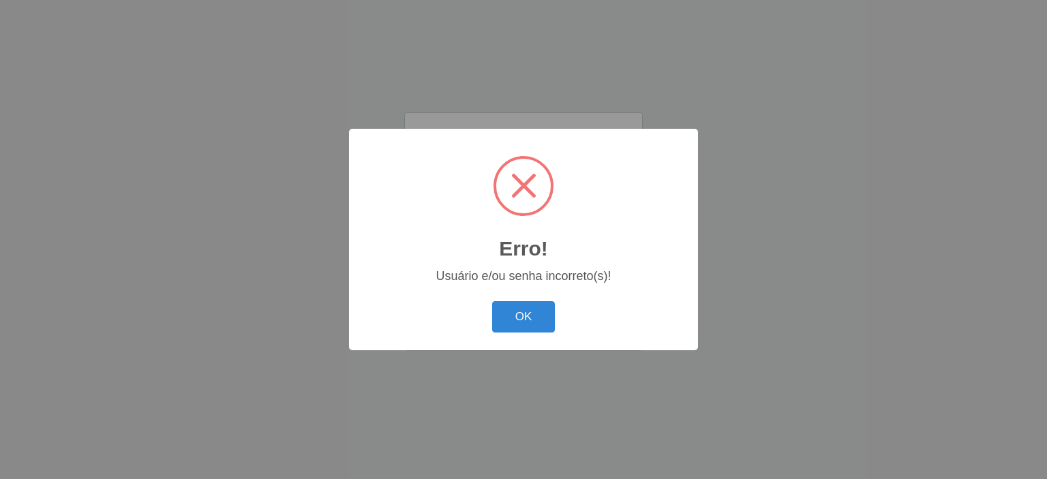
click at [492, 301] on button "OK" at bounding box center [523, 317] width 63 height 32
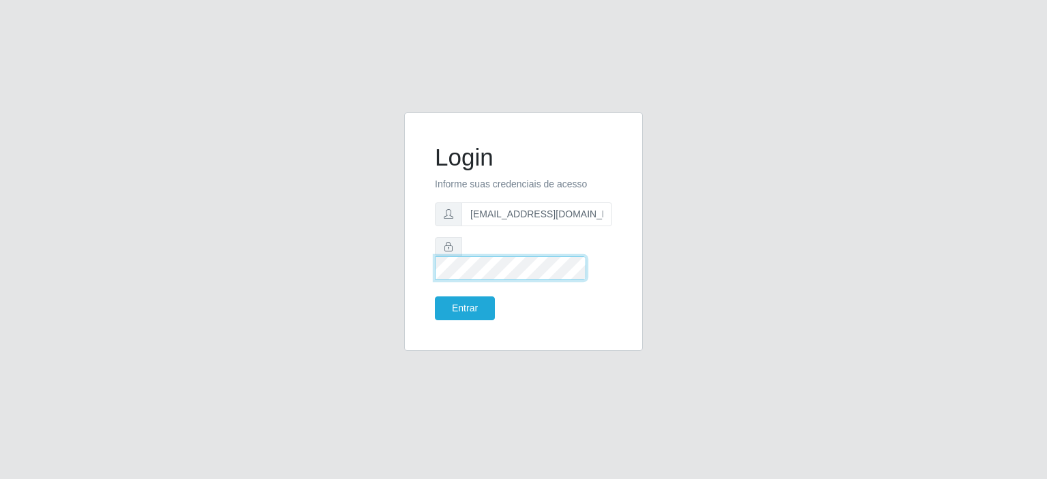
click at [435, 296] on button "Entrar" at bounding box center [465, 308] width 60 height 24
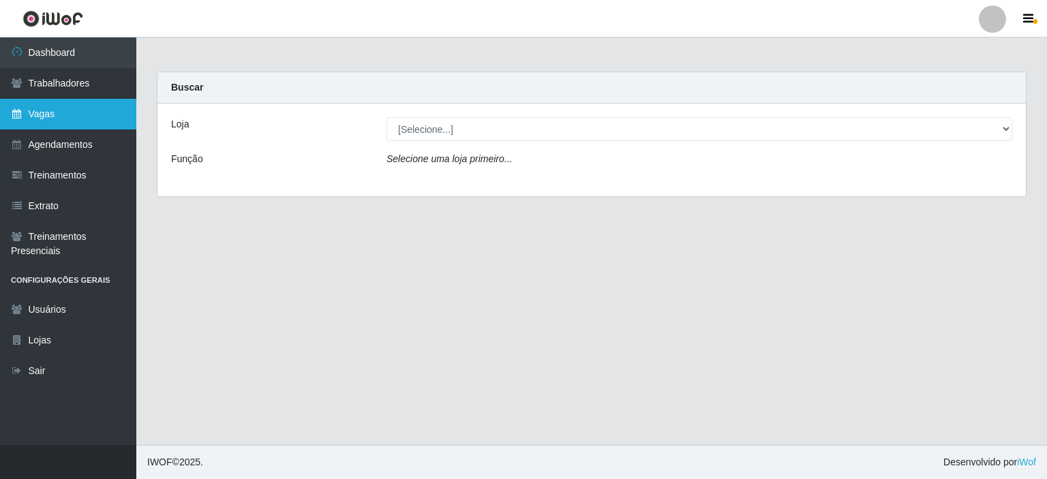
click at [94, 111] on link "Vagas" at bounding box center [68, 114] width 136 height 31
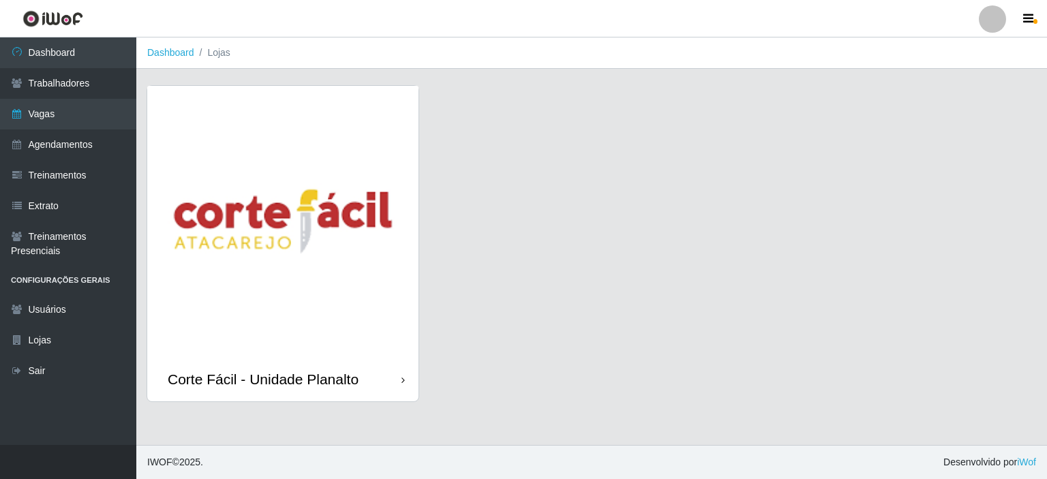
click at [234, 166] on img at bounding box center [282, 221] width 271 height 271
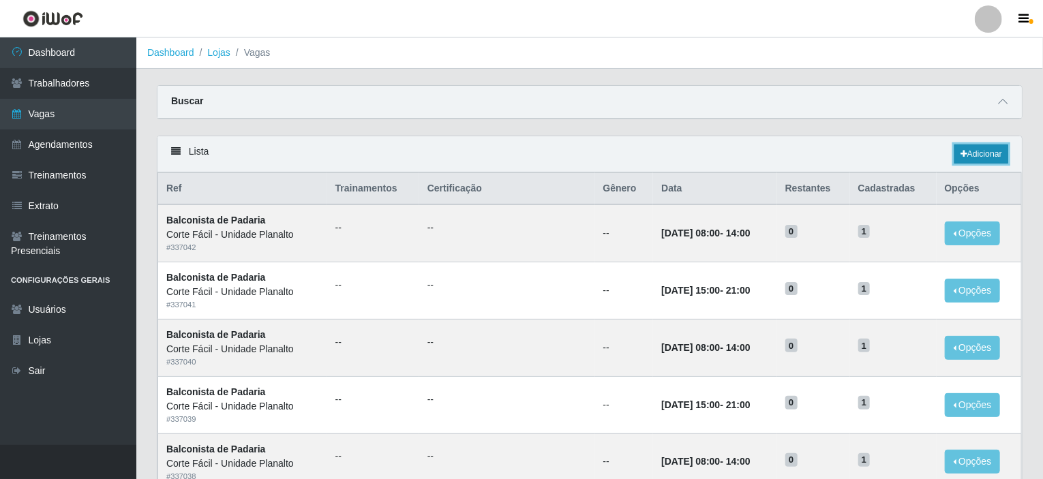
click at [992, 157] on link "Adicionar" at bounding box center [981, 153] width 54 height 19
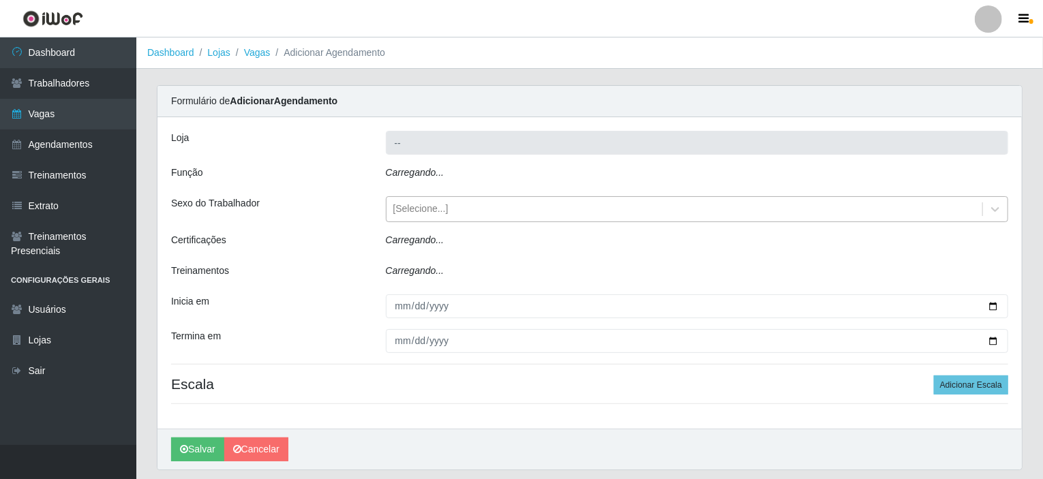
type input "Corte Fácil - Unidade Planalto"
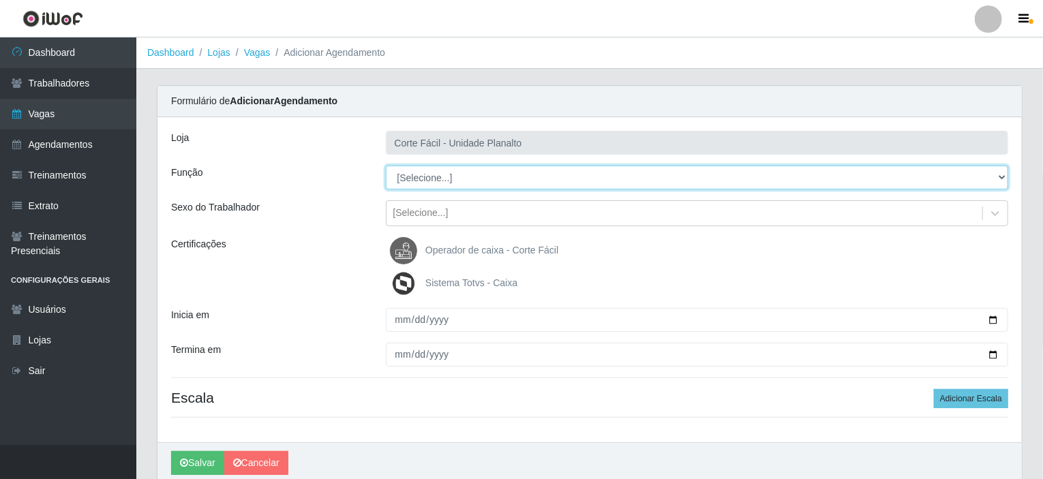
click at [414, 177] on select "[Selecione...] ASG ASG + ASG ++ Auxiliar de Estacionamento Auxiliar de Estacion…" at bounding box center [697, 178] width 623 height 24
select select "73"
click at [386, 166] on select "[Selecione...] ASG ASG + ASG ++ Auxiliar de Estacionamento Auxiliar de Estacion…" at bounding box center [697, 178] width 623 height 24
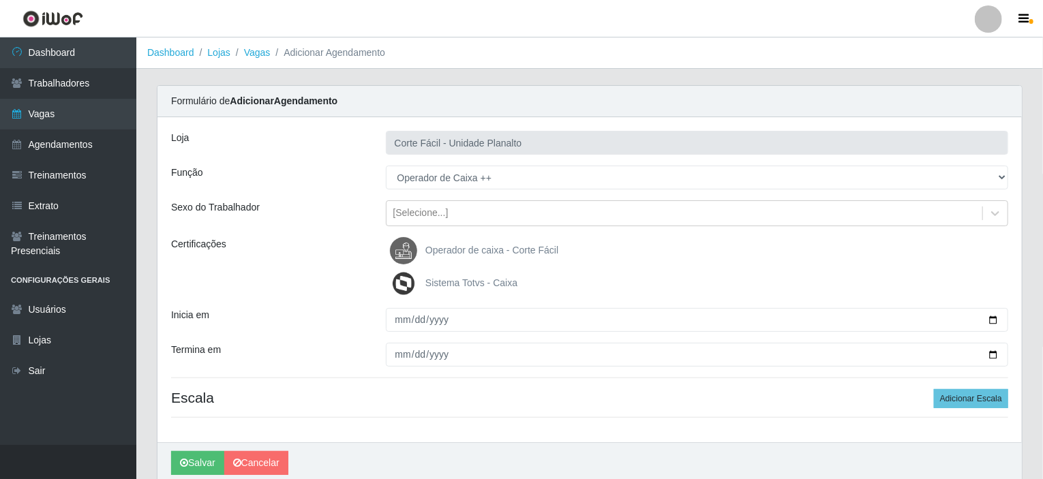
click at [448, 247] on span "Operador de caixa - Corte Fácil" at bounding box center [491, 250] width 133 height 11
click at [0, 0] on input "Operador de caixa - Corte Fácil" at bounding box center [0, 0] width 0 height 0
click at [453, 280] on span "Sistema Totvs - Caixa" at bounding box center [471, 282] width 92 height 11
click at [0, 0] on input "Sistema Totvs - Caixa" at bounding box center [0, 0] width 0 height 0
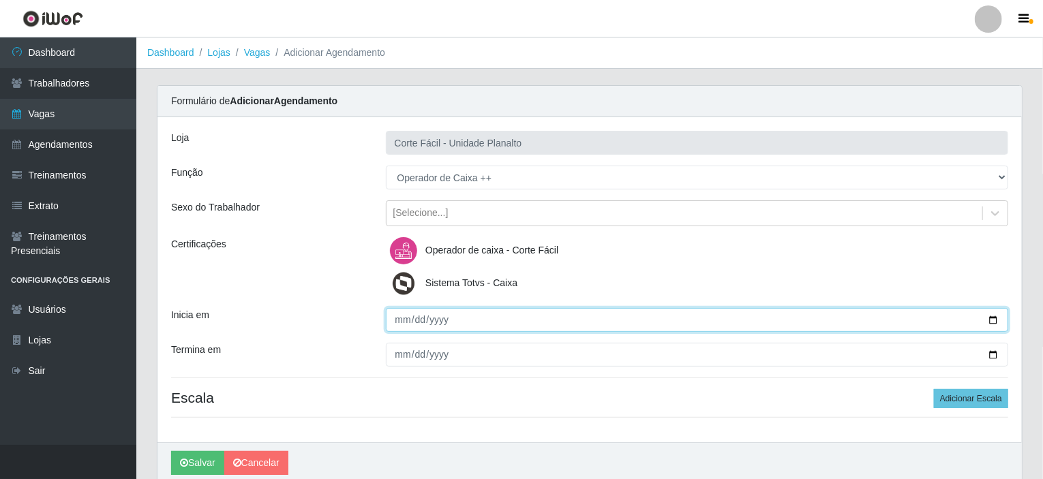
click at [992, 316] on input "Inicia em" at bounding box center [697, 320] width 623 height 24
type input "[DATE]"
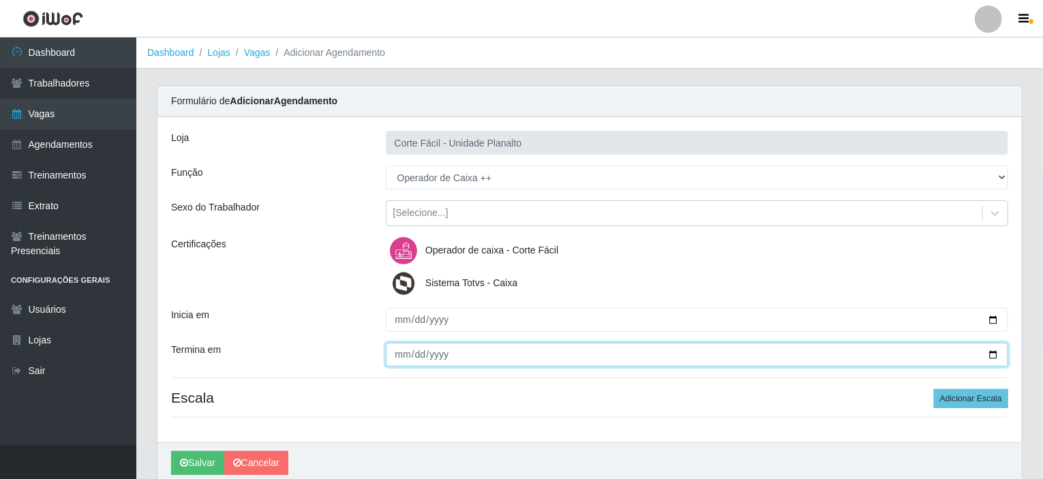
click at [994, 357] on input "Termina em" at bounding box center [697, 355] width 623 height 24
type input "[DATE]"
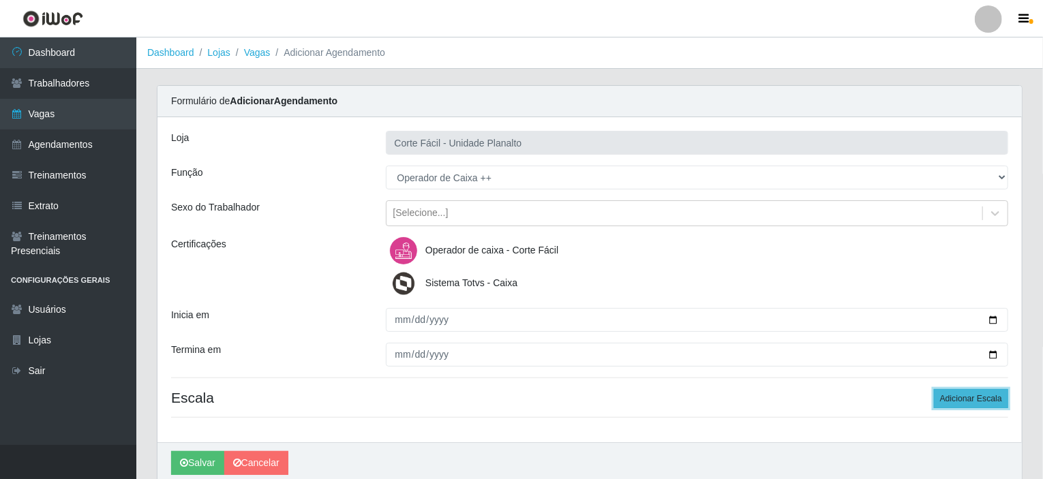
click at [976, 395] on button "Adicionar Escala" at bounding box center [971, 398] width 74 height 19
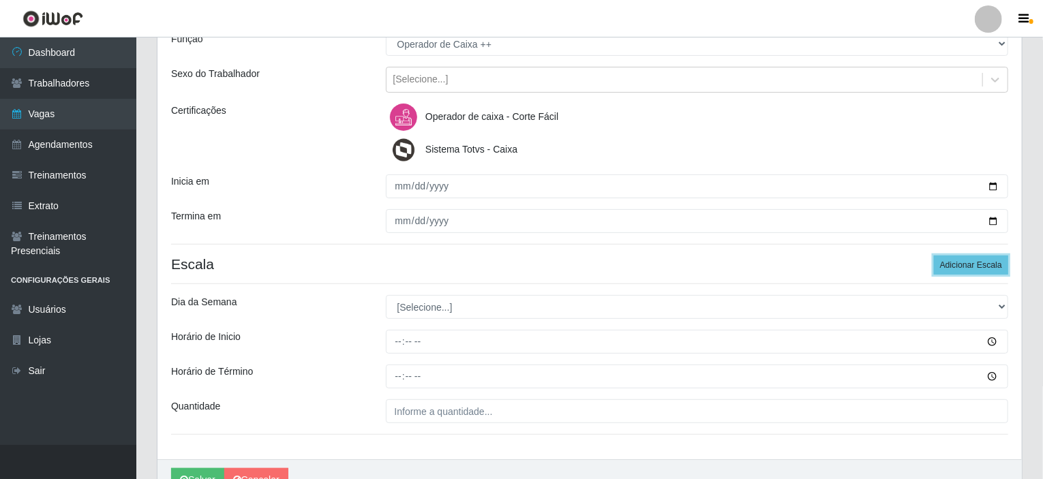
scroll to position [136, 0]
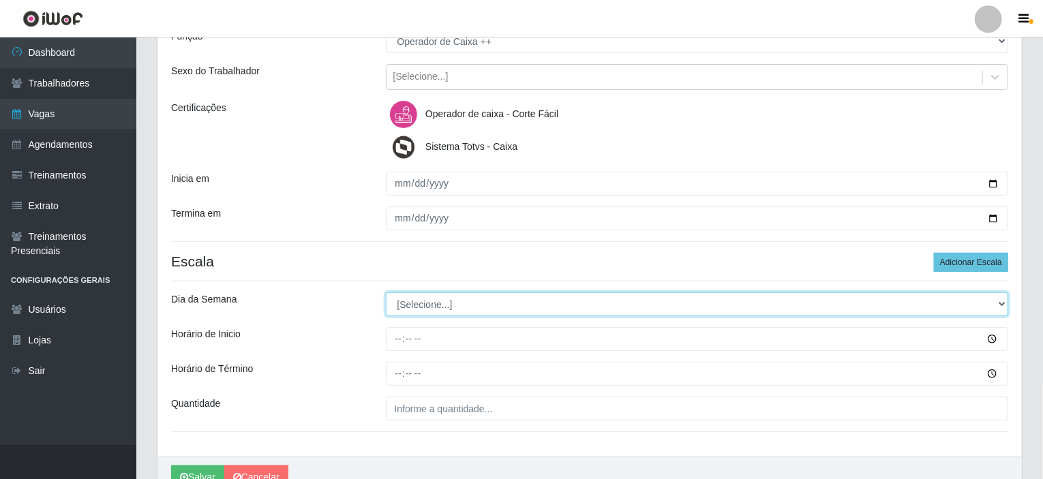
click at [429, 308] on select "[Selecione...] Segunda Terça Quarta Quinta Sexta Sábado Domingo" at bounding box center [697, 304] width 623 height 24
select select "4"
click at [386, 292] on select "[Selecione...] Segunda Terça Quarta Quinta Sexta Sábado Domingo" at bounding box center [697, 304] width 623 height 24
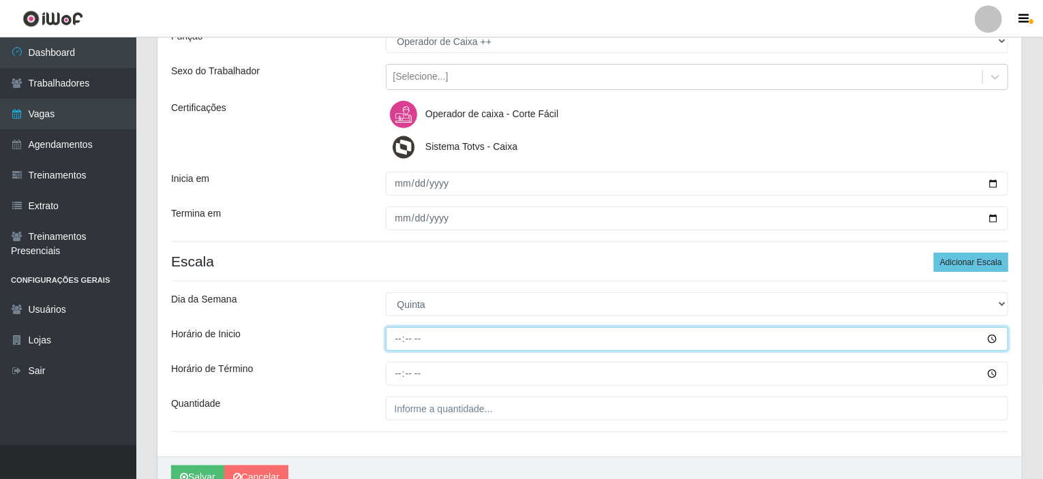
click at [397, 339] on input "Horário de Inicio" at bounding box center [697, 339] width 623 height 24
type input "15:00"
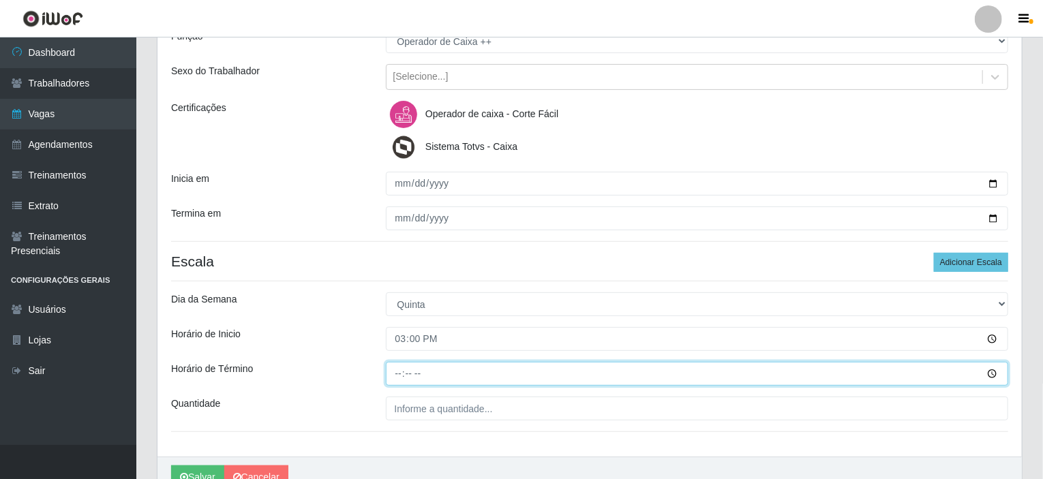
click at [393, 376] on input "Horário de Término" at bounding box center [697, 374] width 623 height 24
type input "21:00"
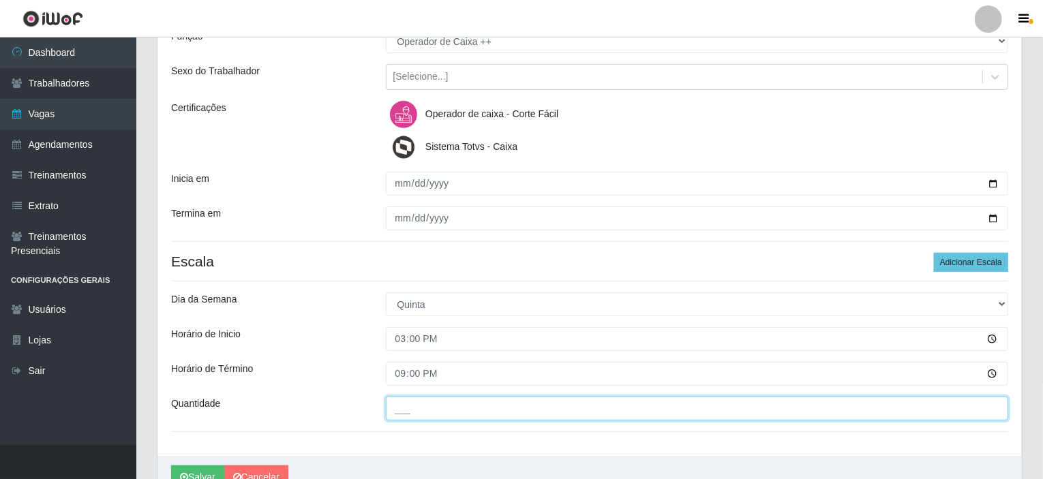
click at [463, 406] on input "___" at bounding box center [697, 409] width 623 height 24
type input "02_"
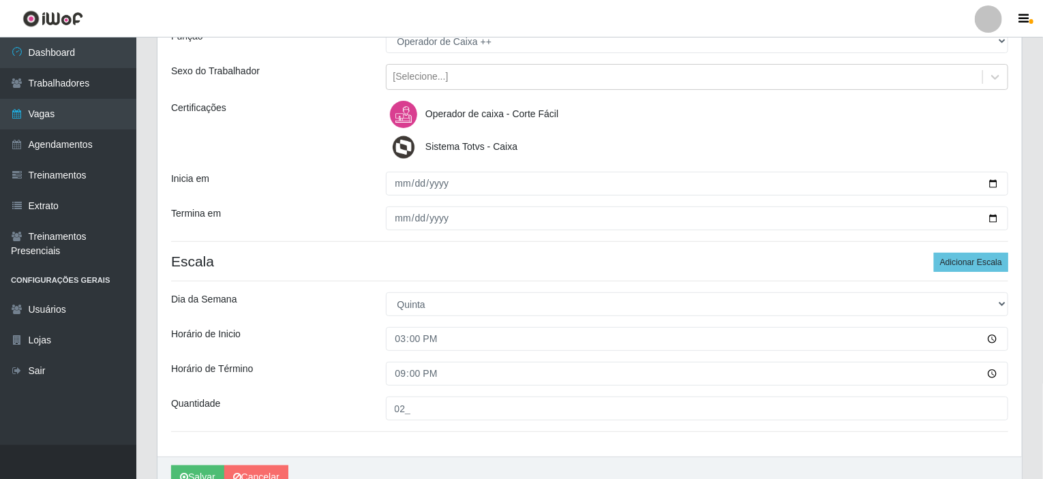
click at [496, 241] on div "Loja Corte Fácil - Unidade Planalto Função [Selecione...] ASG ASG + ASG ++ Auxi…" at bounding box center [589, 219] width 864 height 476
click at [478, 252] on div "Loja Corte Fácil - Unidade Planalto Função [Selecione...] ASG ASG + ASG ++ Auxi…" at bounding box center [589, 219] width 864 height 476
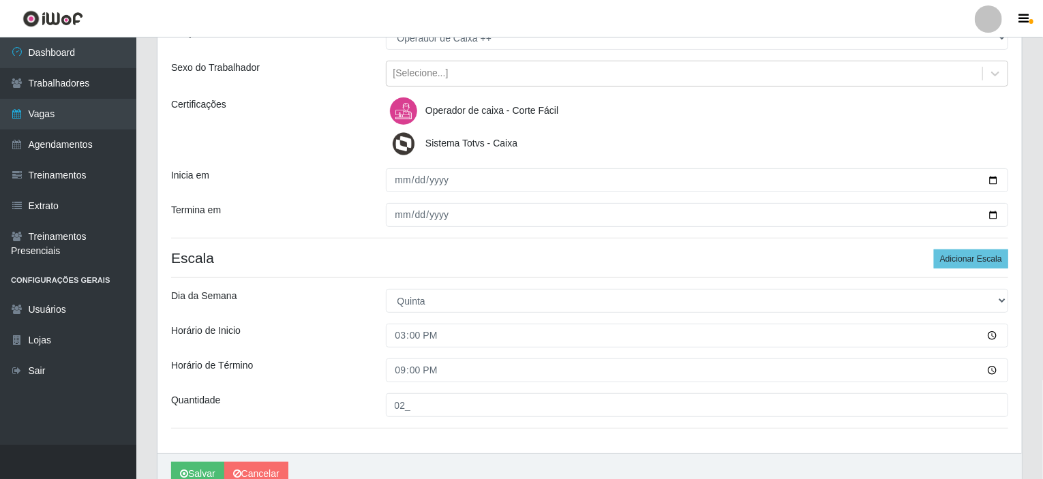
scroll to position [204, 0]
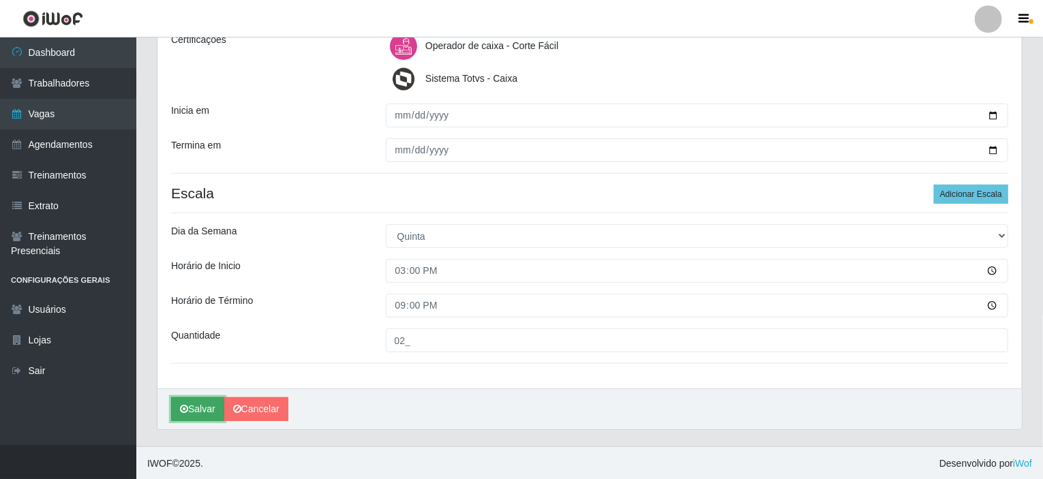
click at [198, 410] on button "Salvar" at bounding box center [197, 409] width 53 height 24
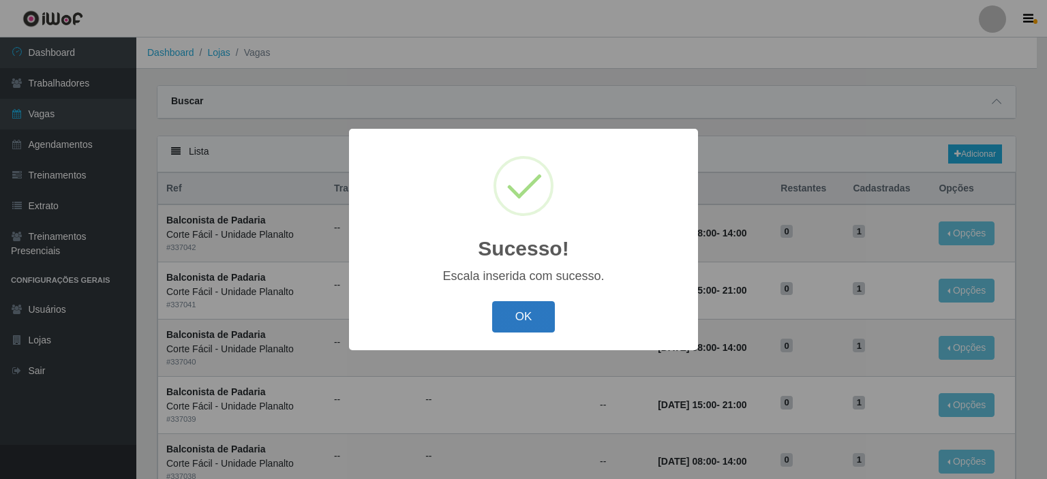
click at [524, 316] on button "OK" at bounding box center [523, 317] width 63 height 32
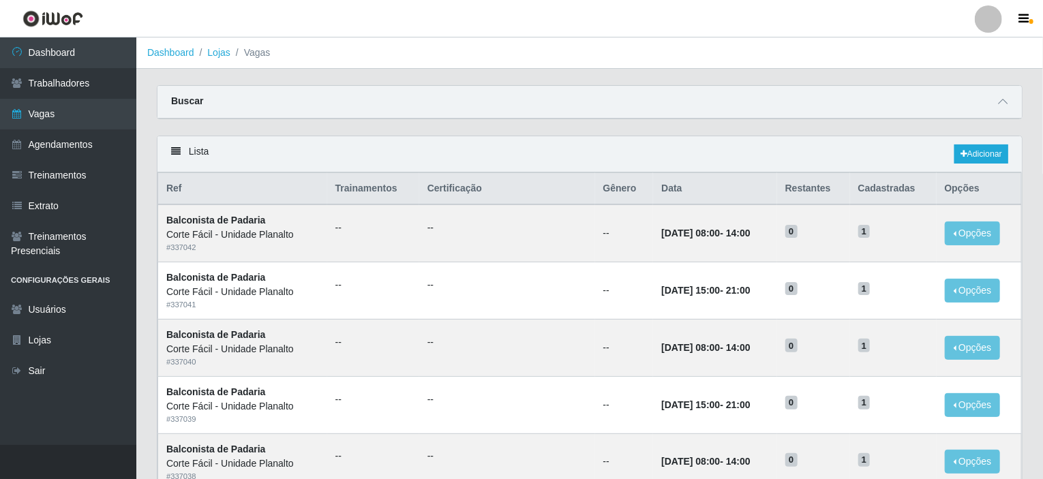
click at [987, 18] on div at bounding box center [988, 18] width 27 height 27
click at [938, 103] on button "Sair" at bounding box center [961, 106] width 123 height 28
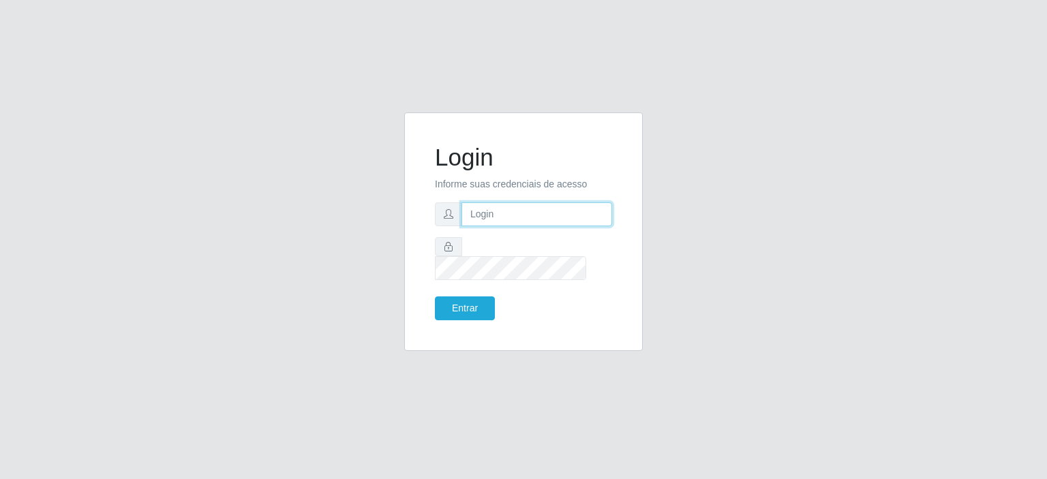
click at [496, 226] on input "text" at bounding box center [536, 214] width 151 height 24
type input "[EMAIL_ADDRESS][DOMAIN_NAME]"
click at [435, 296] on button "Entrar" at bounding box center [465, 308] width 60 height 24
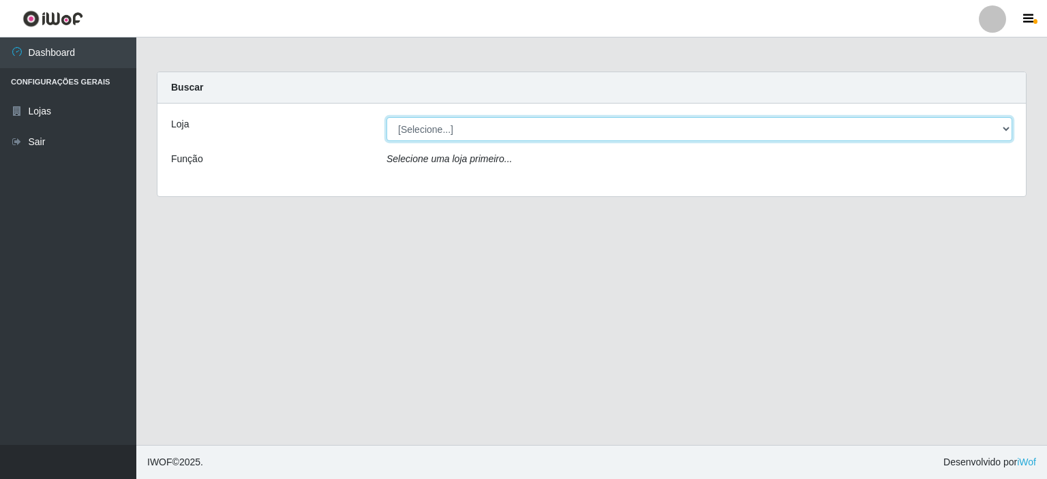
click at [414, 139] on select "[Selecione...] Corte Fácil - Unidade Planalto" at bounding box center [699, 129] width 626 height 24
select select "202"
click at [386, 117] on select "[Selecione...] Corte Fácil - Unidade Planalto" at bounding box center [699, 129] width 626 height 24
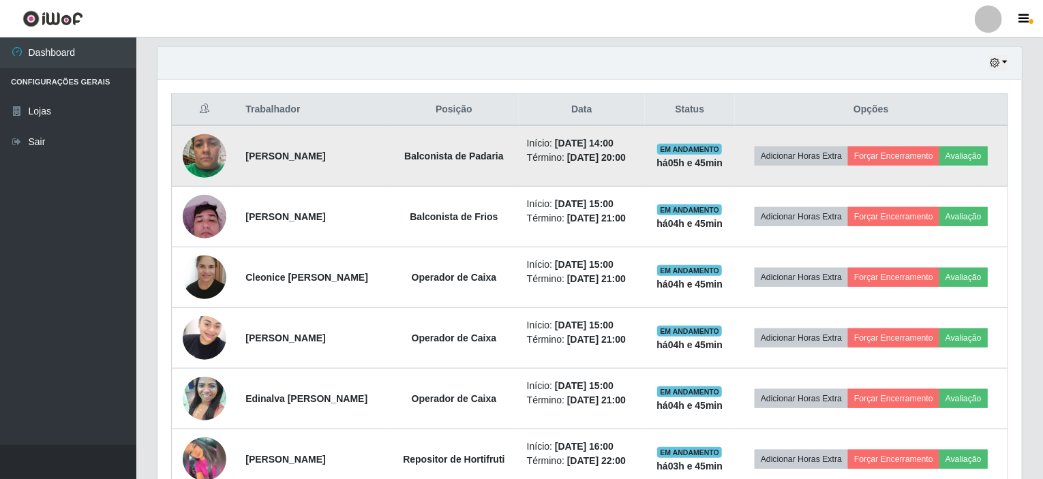
scroll to position [408, 0]
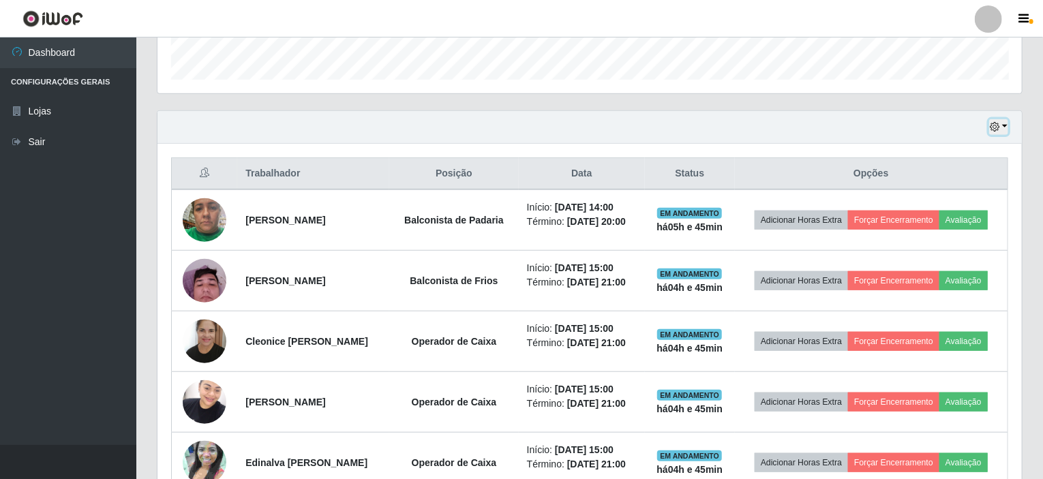
click at [1006, 123] on button "button" at bounding box center [998, 127] width 19 height 16
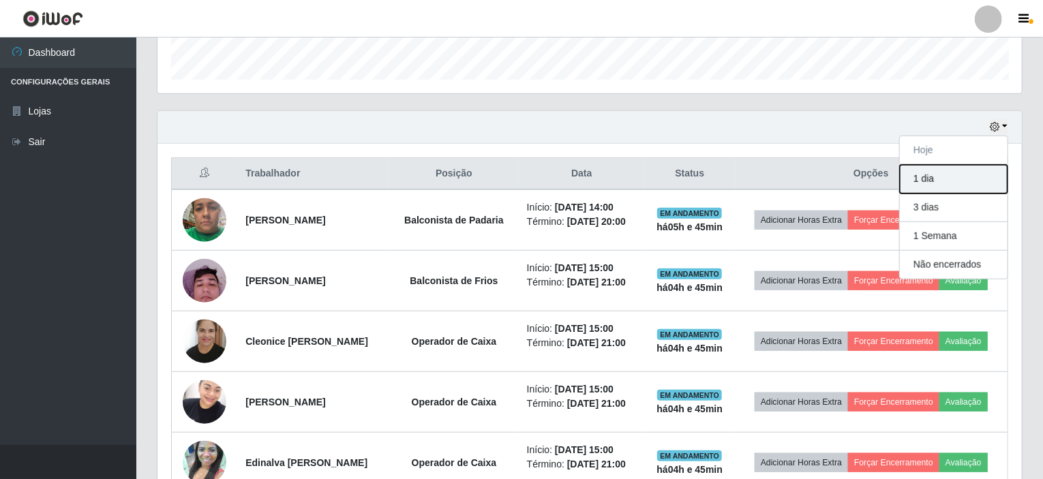
click at [925, 172] on button "1 dia" at bounding box center [954, 179] width 108 height 29
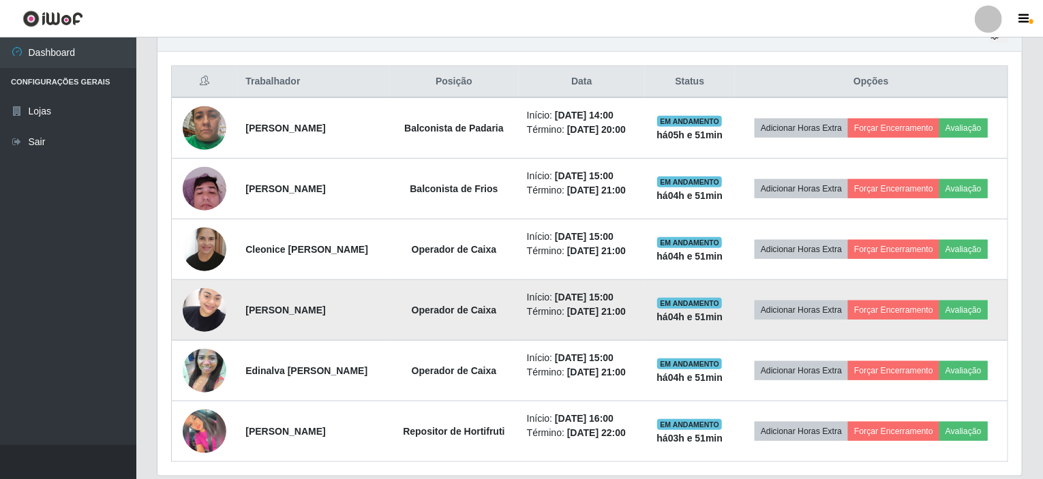
scroll to position [476, 0]
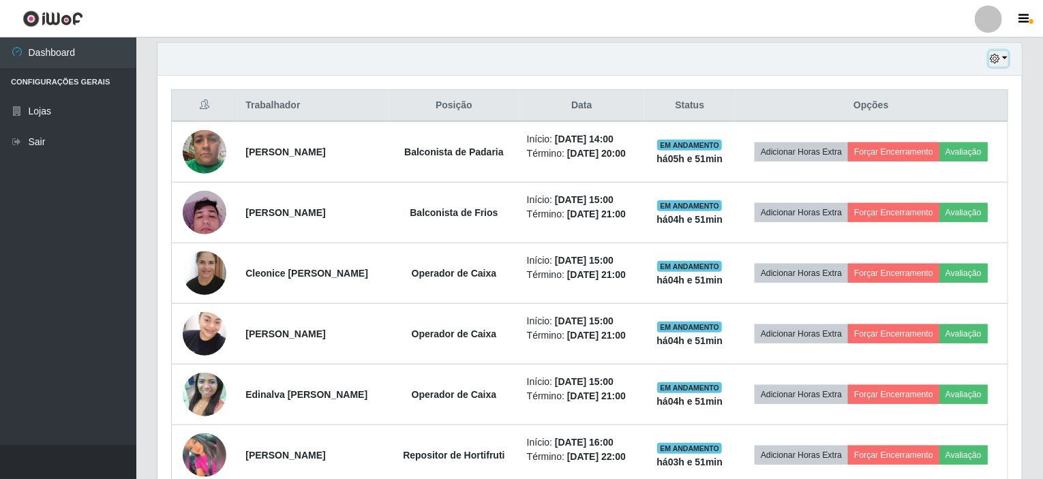
click at [1003, 53] on button "button" at bounding box center [998, 59] width 19 height 16
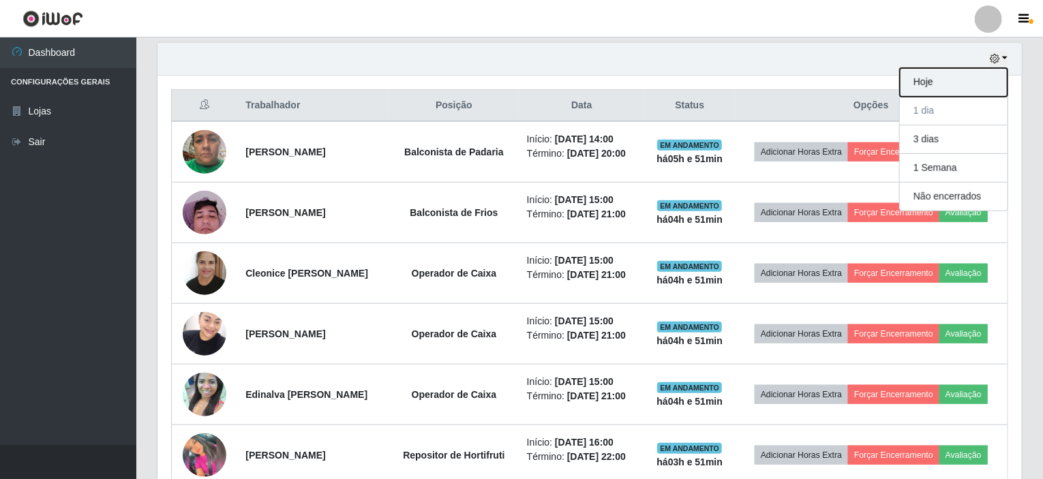
click at [927, 84] on button "Hoje" at bounding box center [954, 82] width 108 height 29
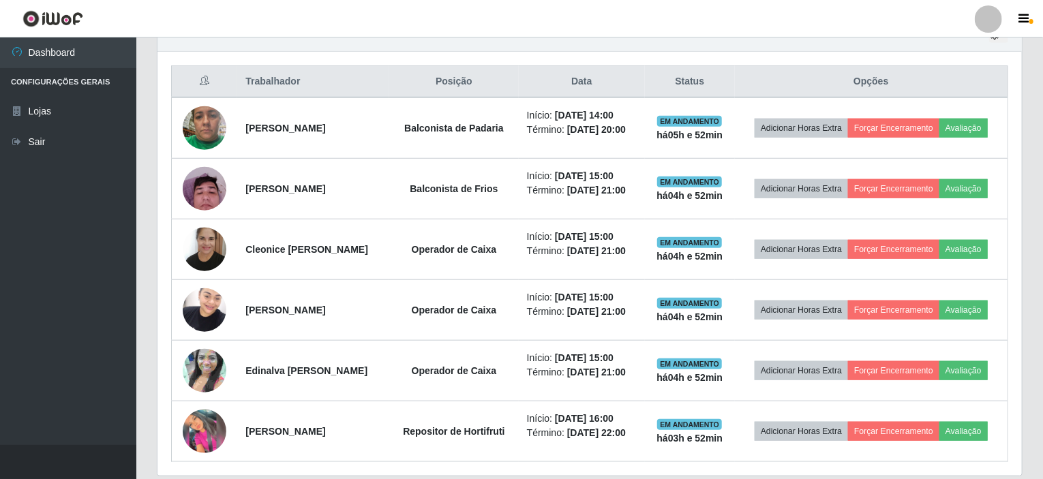
scroll to position [408, 0]
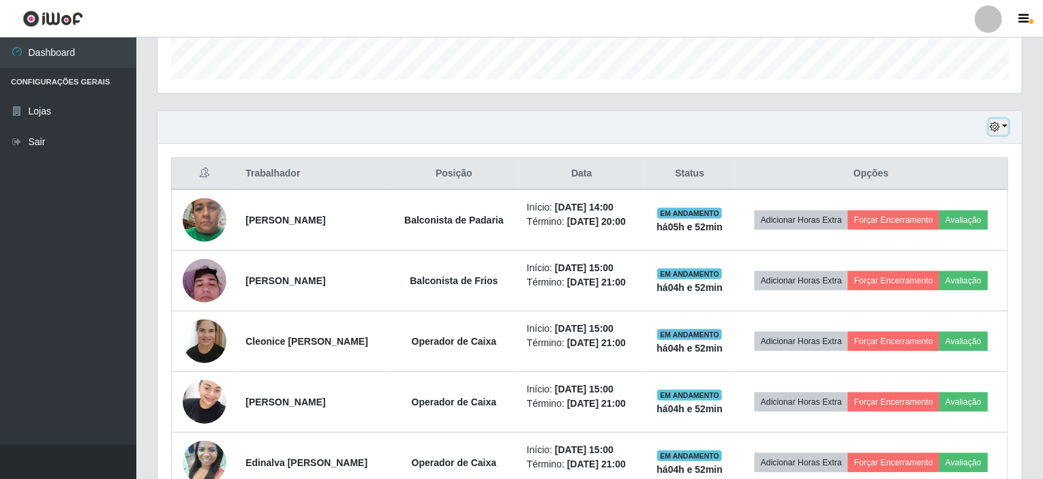
click at [1005, 125] on button "button" at bounding box center [998, 127] width 19 height 16
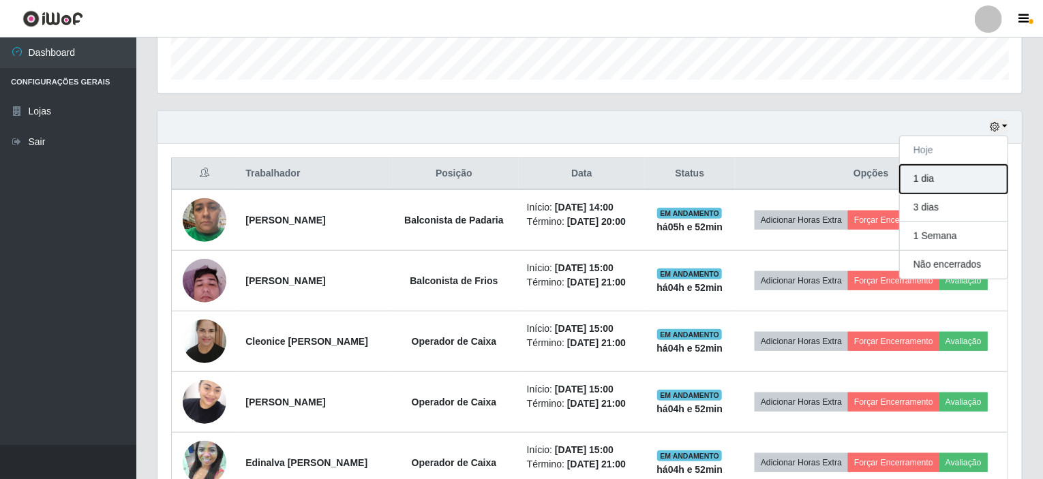
click at [945, 183] on button "1 dia" at bounding box center [954, 179] width 108 height 29
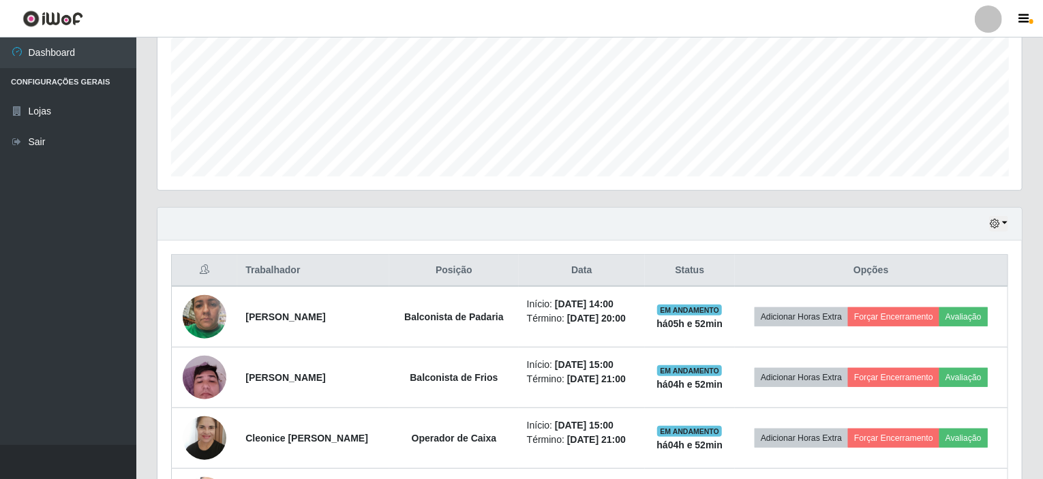
scroll to position [301, 0]
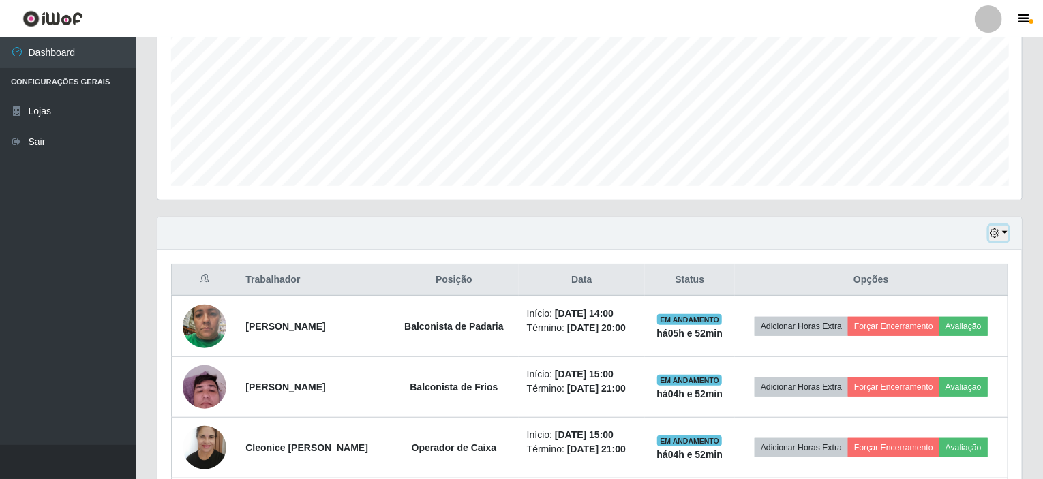
click at [1006, 232] on button "button" at bounding box center [998, 234] width 19 height 16
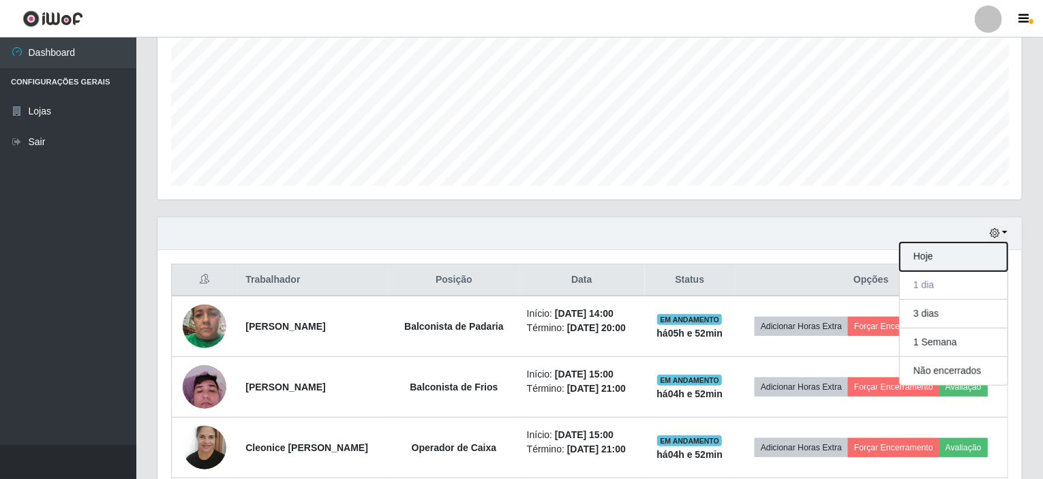
click at [932, 262] on button "Hoje" at bounding box center [954, 257] width 108 height 29
